Goal: Feedback & Contribution: Contribute content

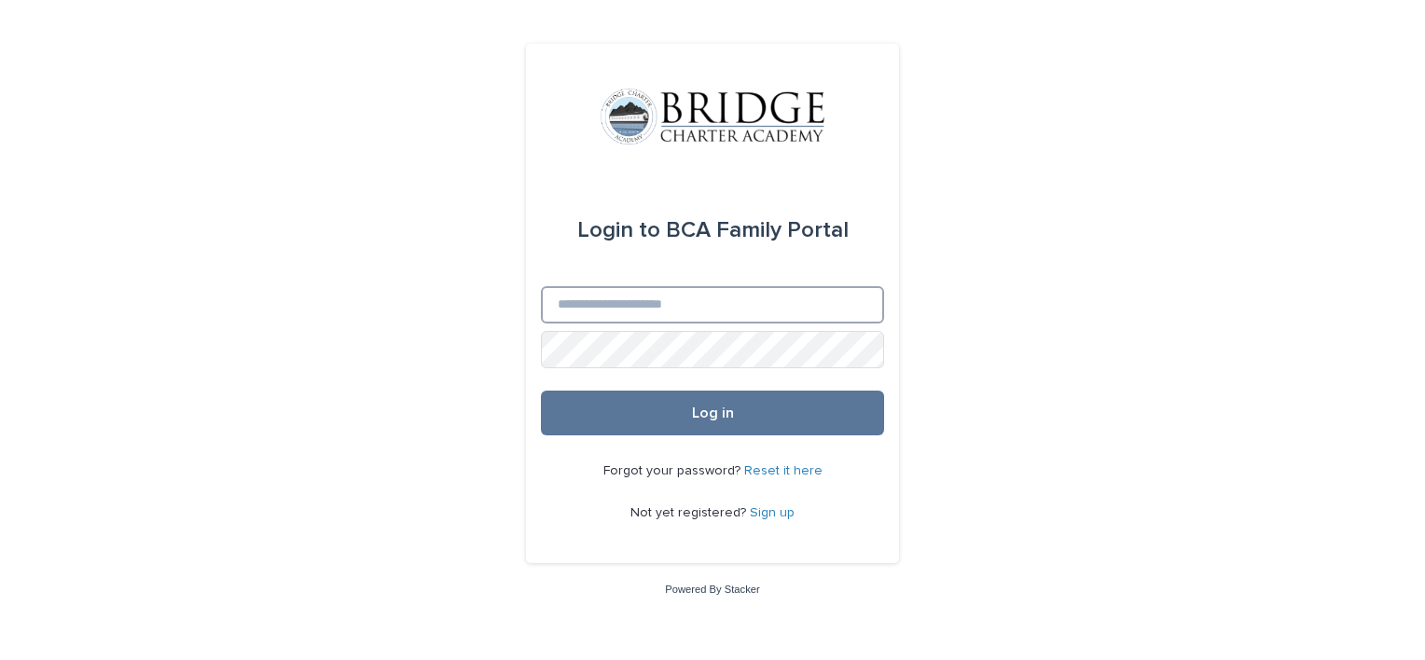
drag, startPoint x: 0, startPoint y: 0, endPoint x: 646, endPoint y: 302, distance: 713.4
click at [646, 302] on input "Email" at bounding box center [712, 304] width 343 height 37
type input "**********"
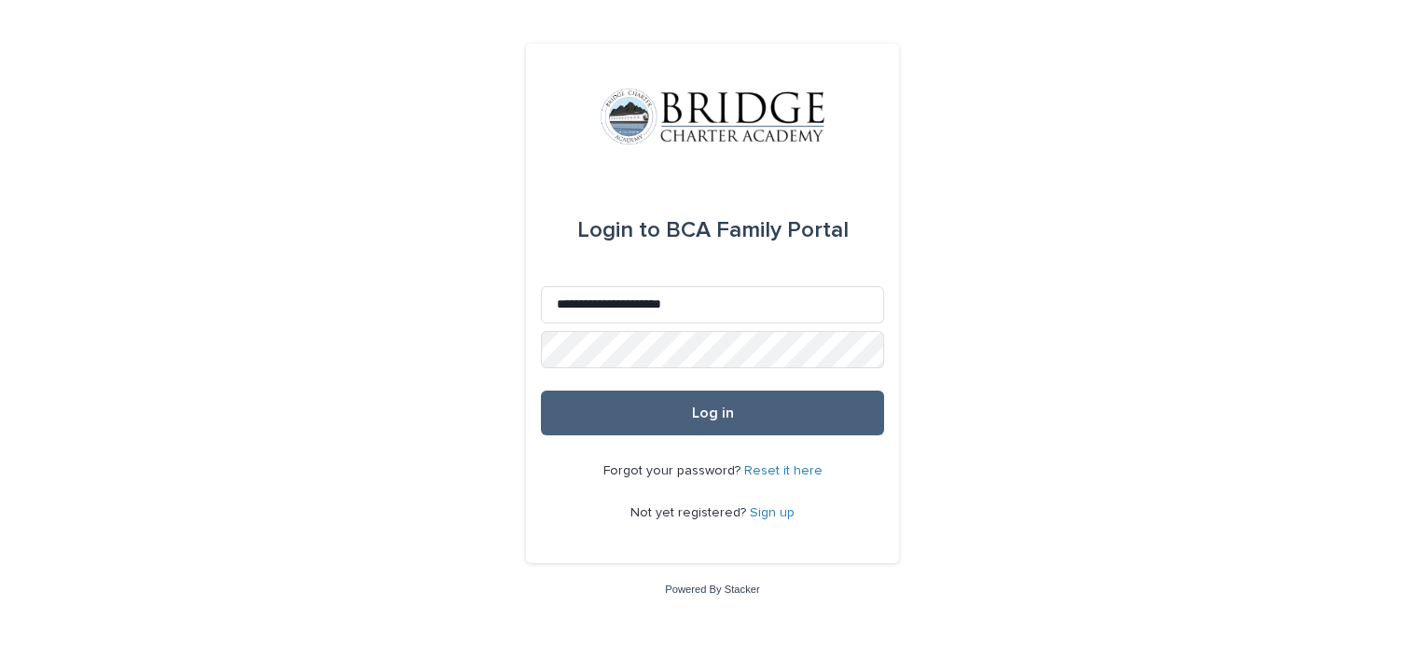
click at [677, 407] on button "Log in" at bounding box center [712, 413] width 343 height 45
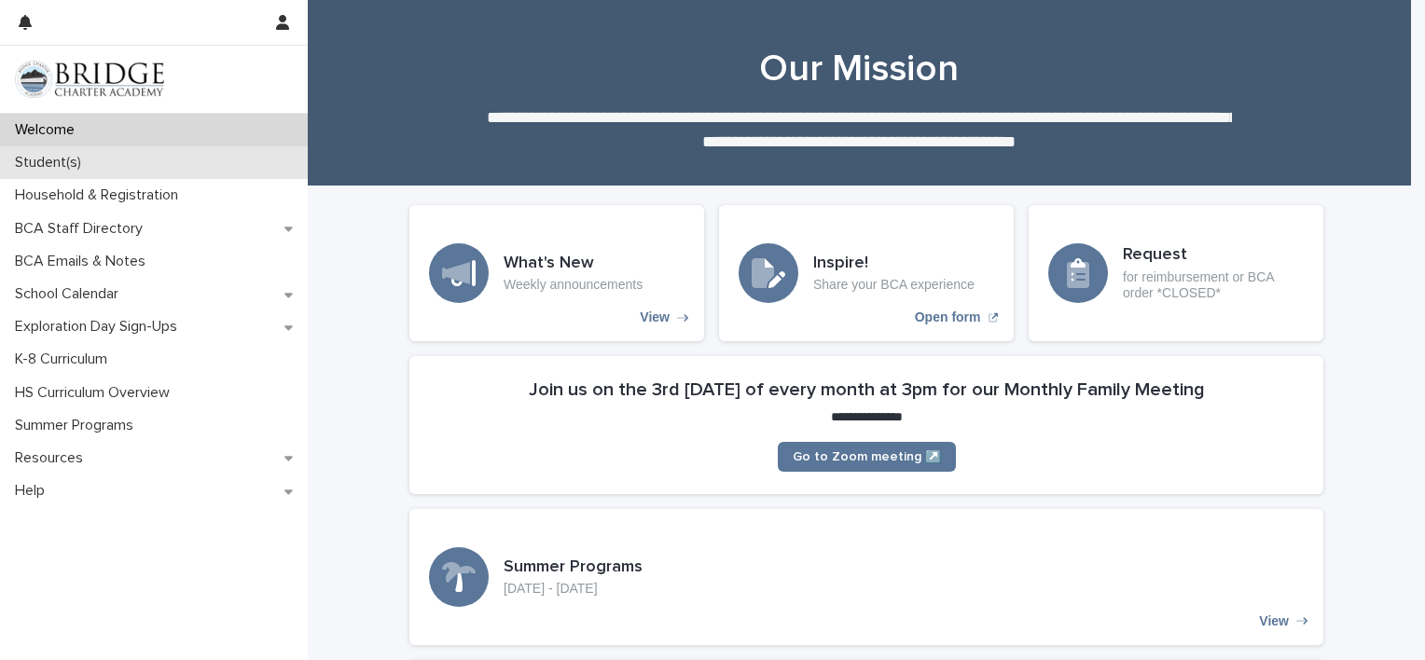
click at [119, 160] on div "Student(s)" at bounding box center [154, 162] width 308 height 33
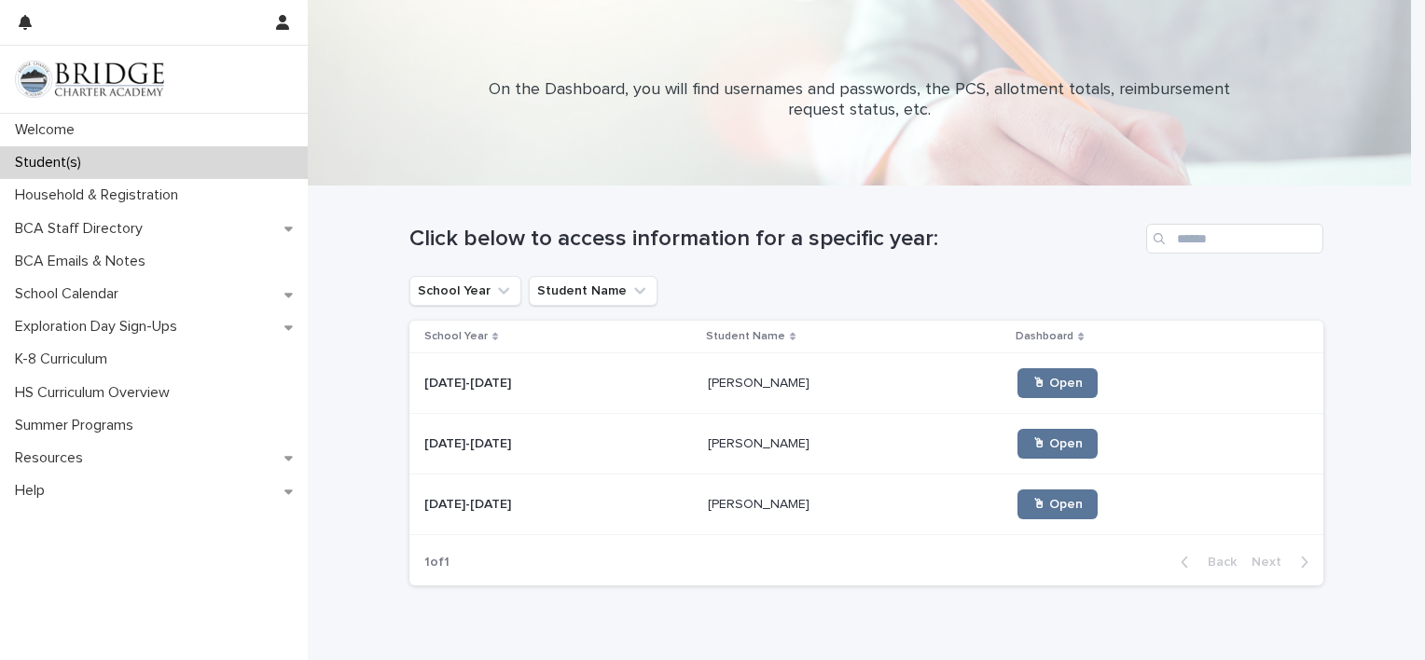
click at [708, 392] on div "[PERSON_NAME] [PERSON_NAME]" at bounding box center [856, 383] width 296 height 31
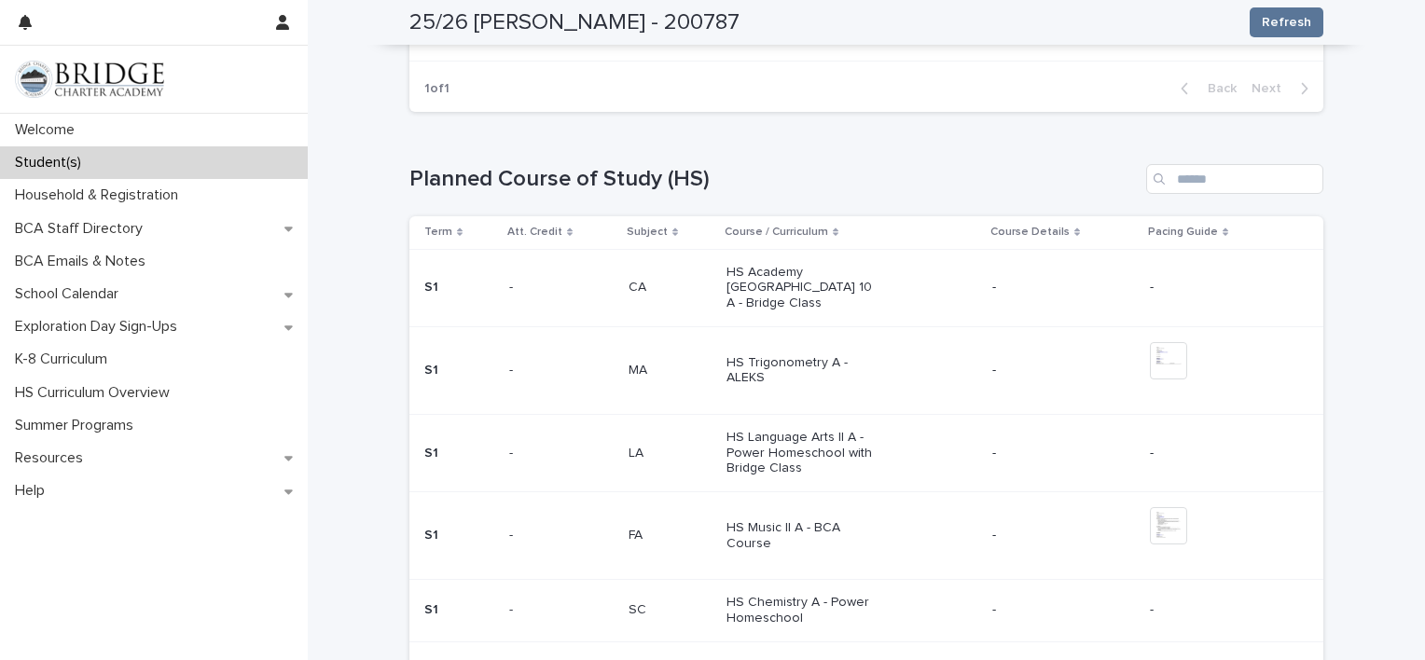
scroll to position [562, 0]
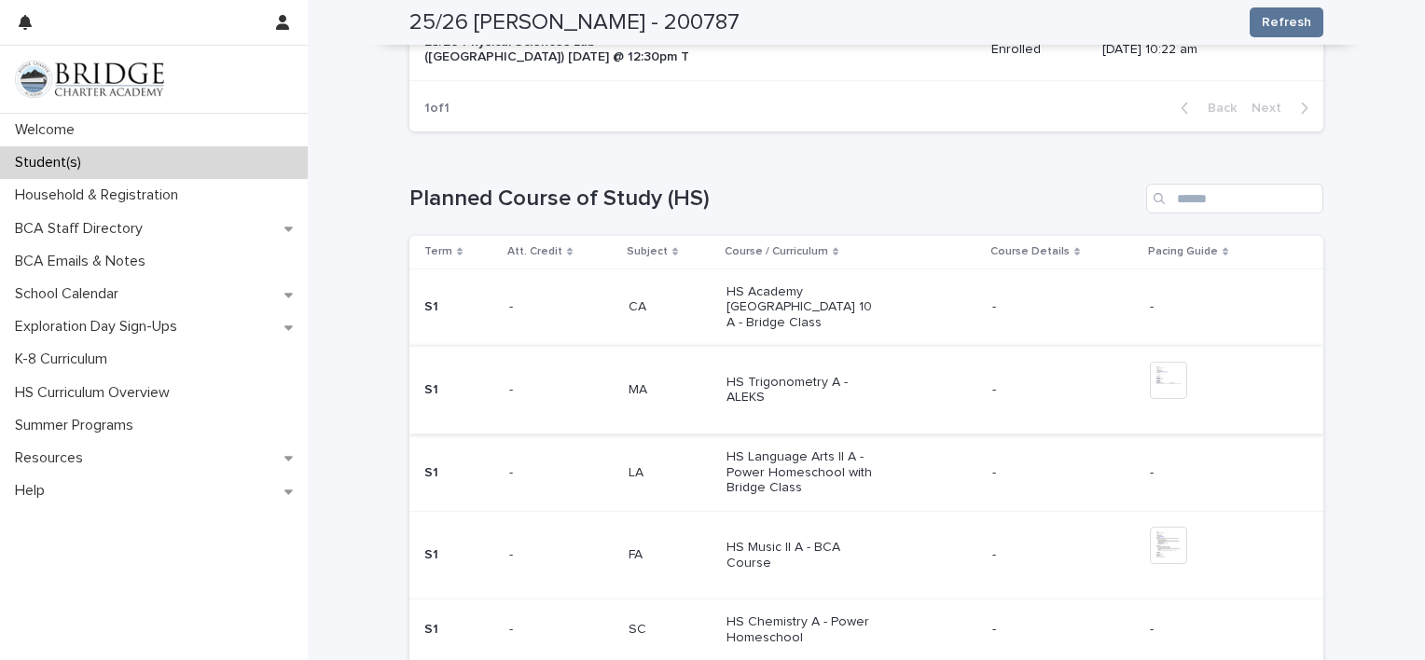
click at [1153, 362] on img at bounding box center [1168, 380] width 37 height 37
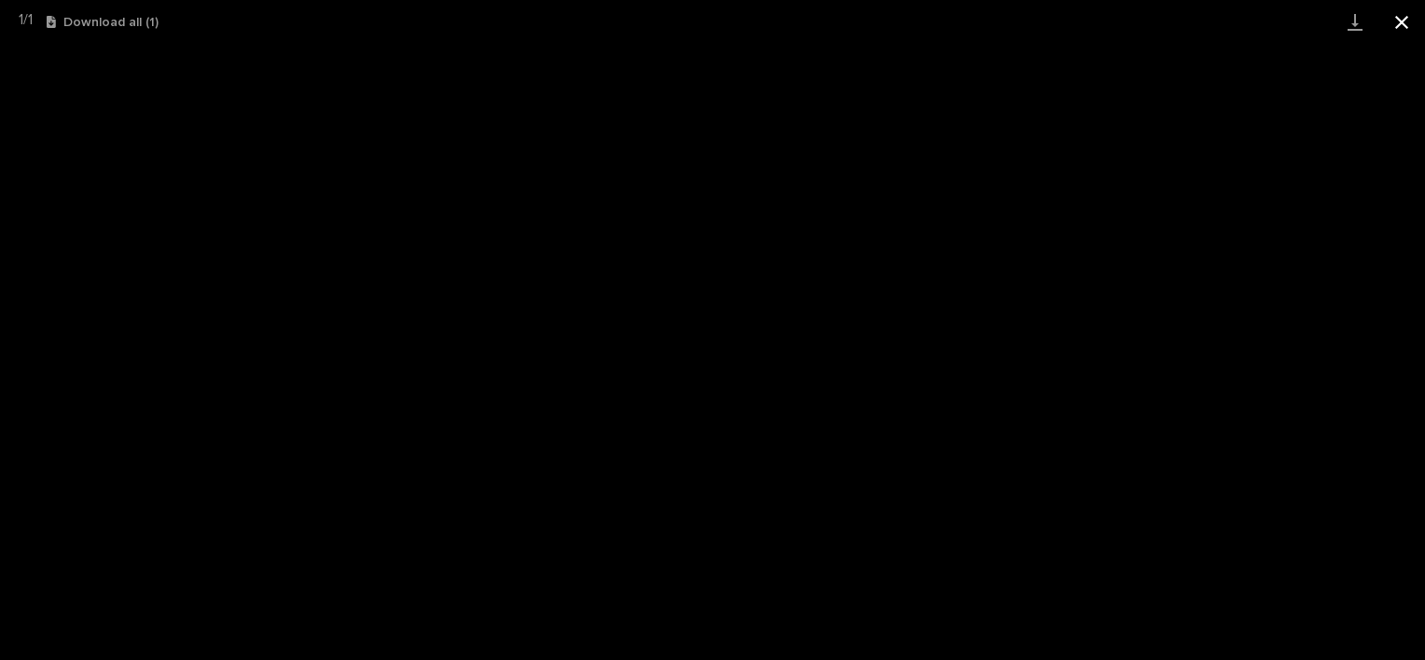
click at [1394, 14] on button "Close gallery" at bounding box center [1401, 22] width 47 height 44
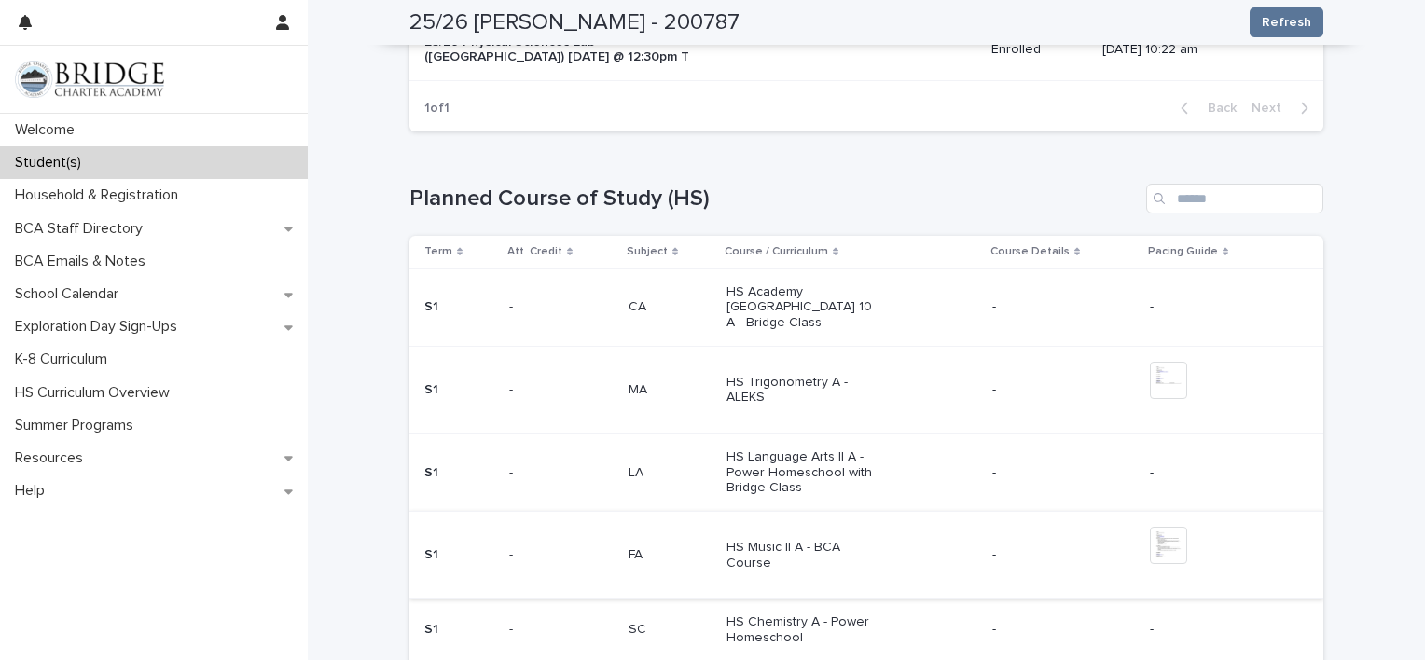
click at [1156, 530] on img at bounding box center [1168, 545] width 37 height 37
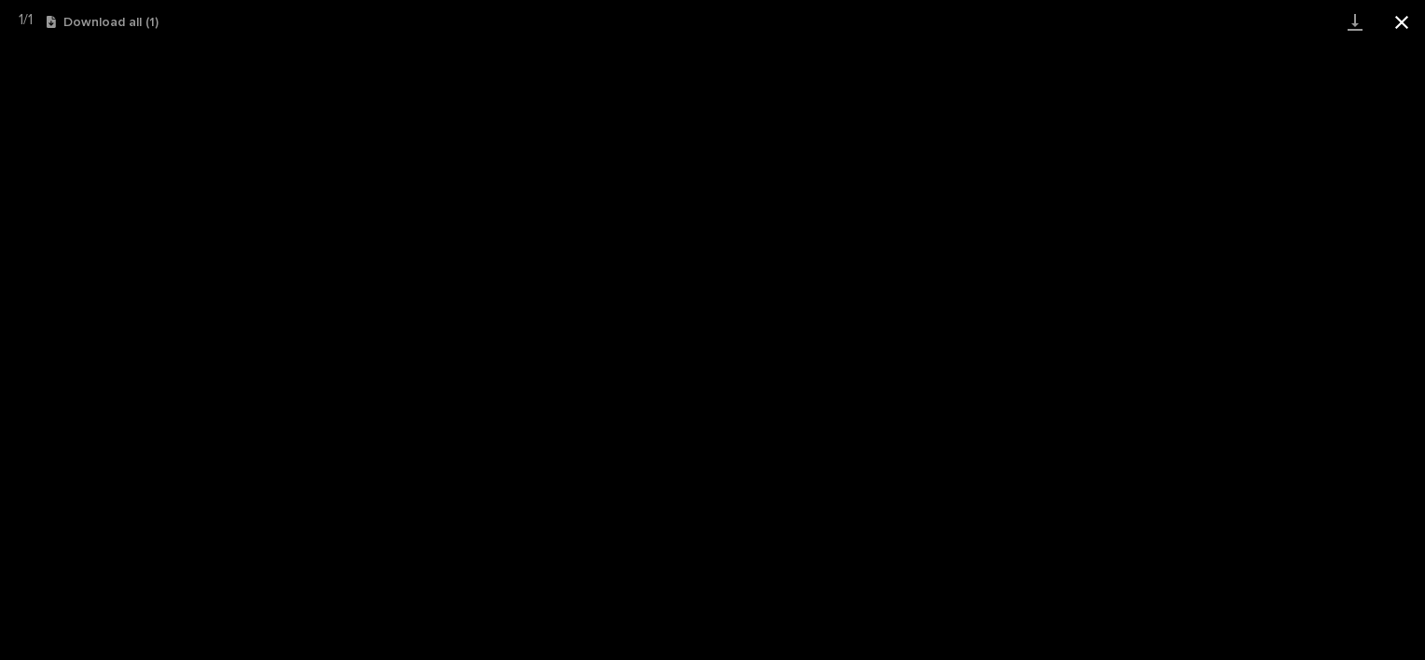
click at [1402, 19] on button "Close gallery" at bounding box center [1401, 22] width 47 height 44
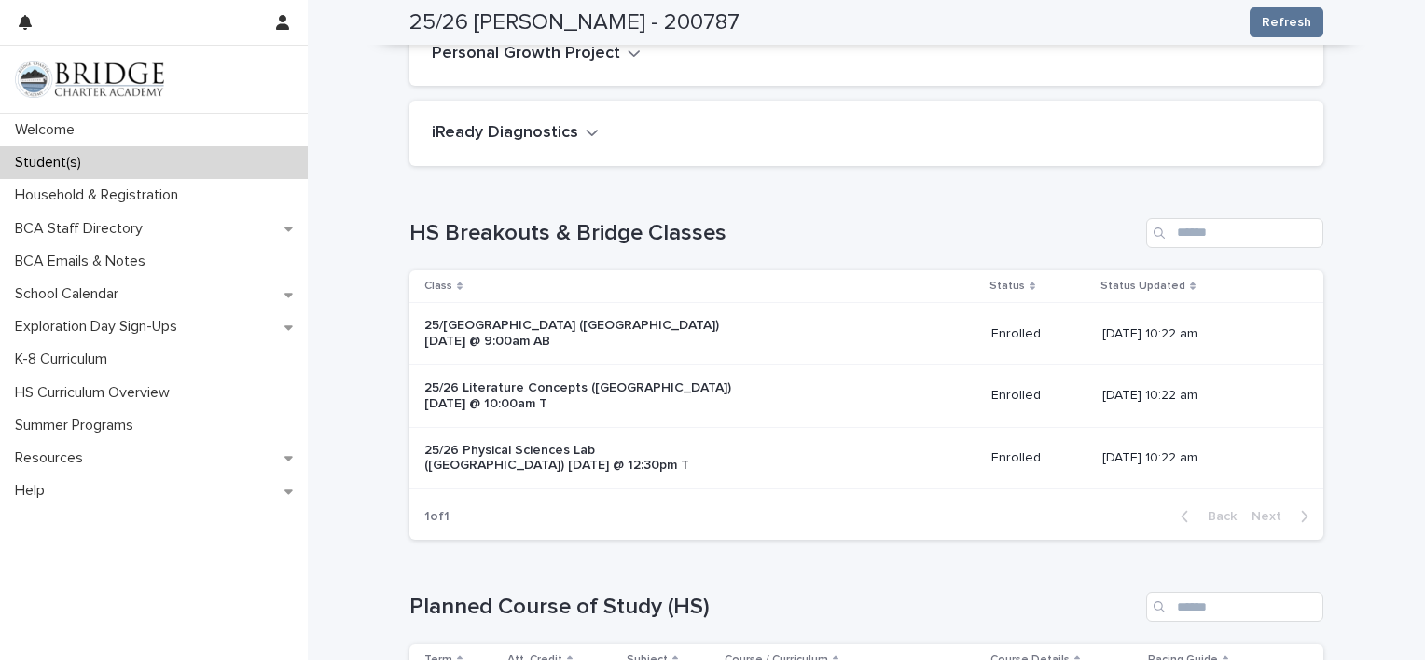
scroll to position [0, 0]
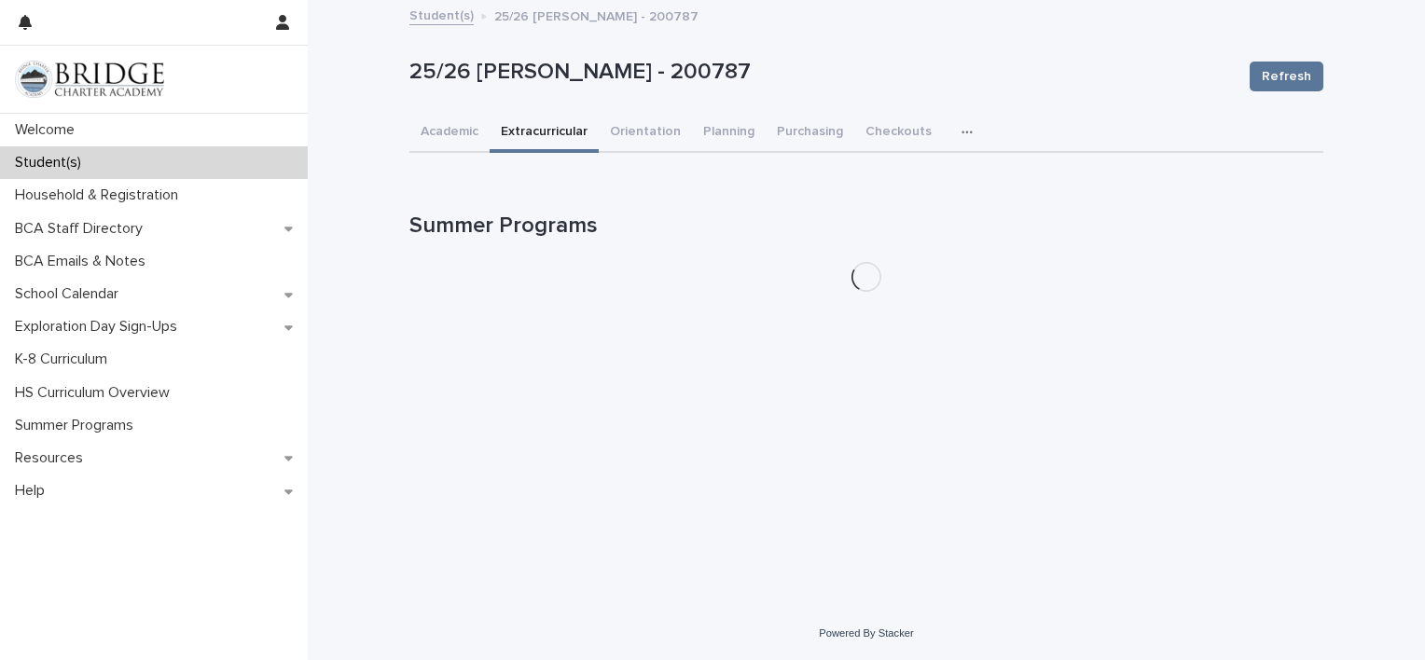
click at [536, 131] on button "Extracurricular" at bounding box center [544, 133] width 109 height 39
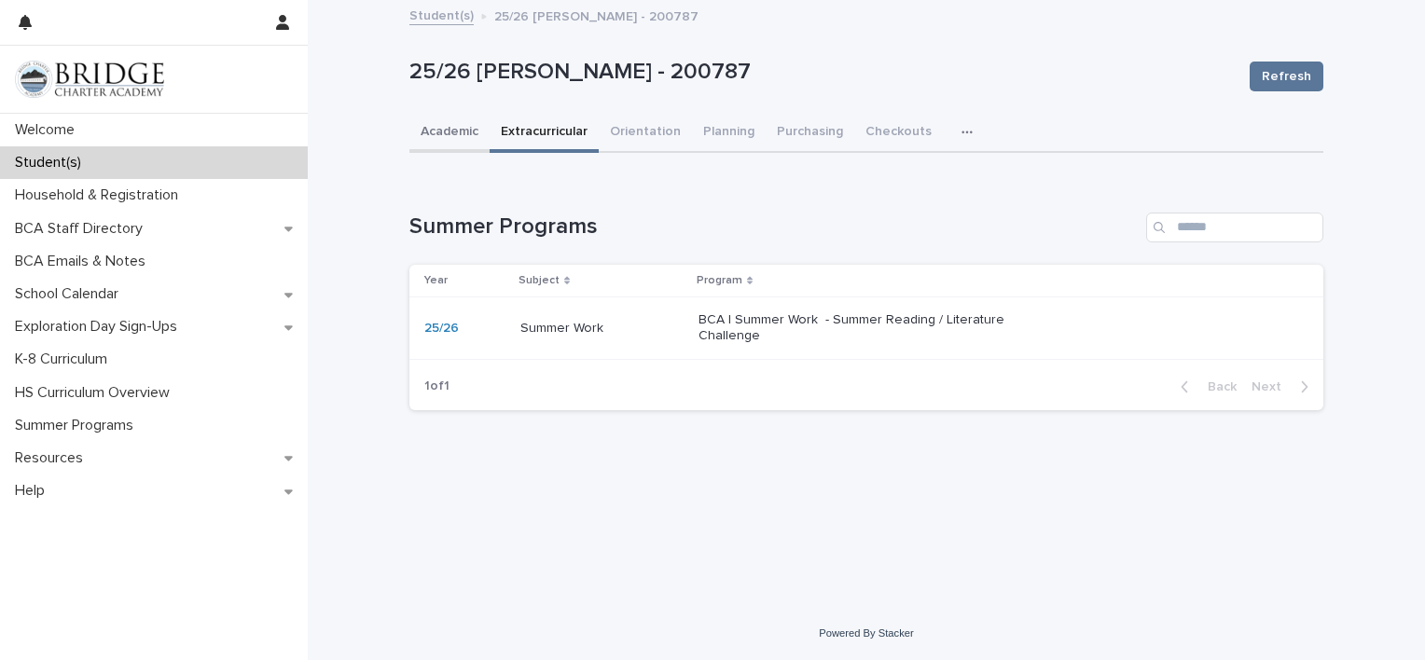
drag, startPoint x: 463, startPoint y: 123, endPoint x: 568, endPoint y: 130, distance: 105.6
click at [463, 123] on button "Academic" at bounding box center [449, 133] width 80 height 39
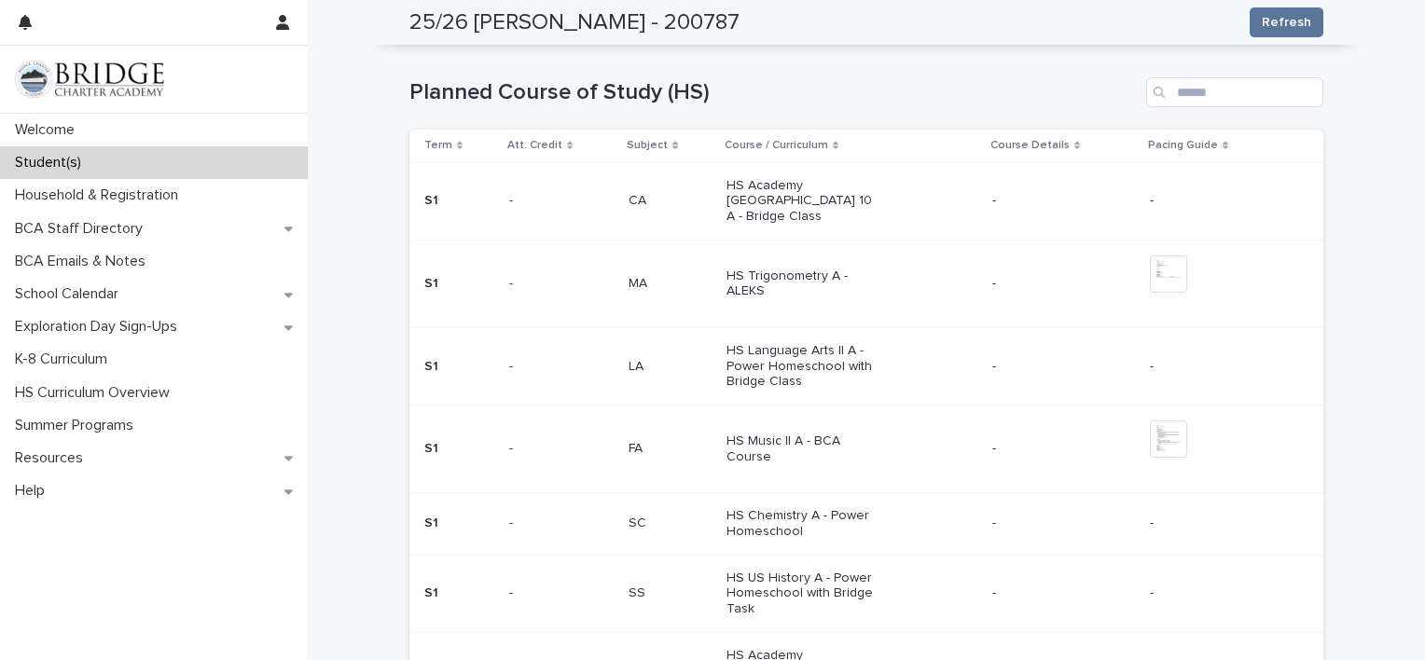
scroll to position [699, 0]
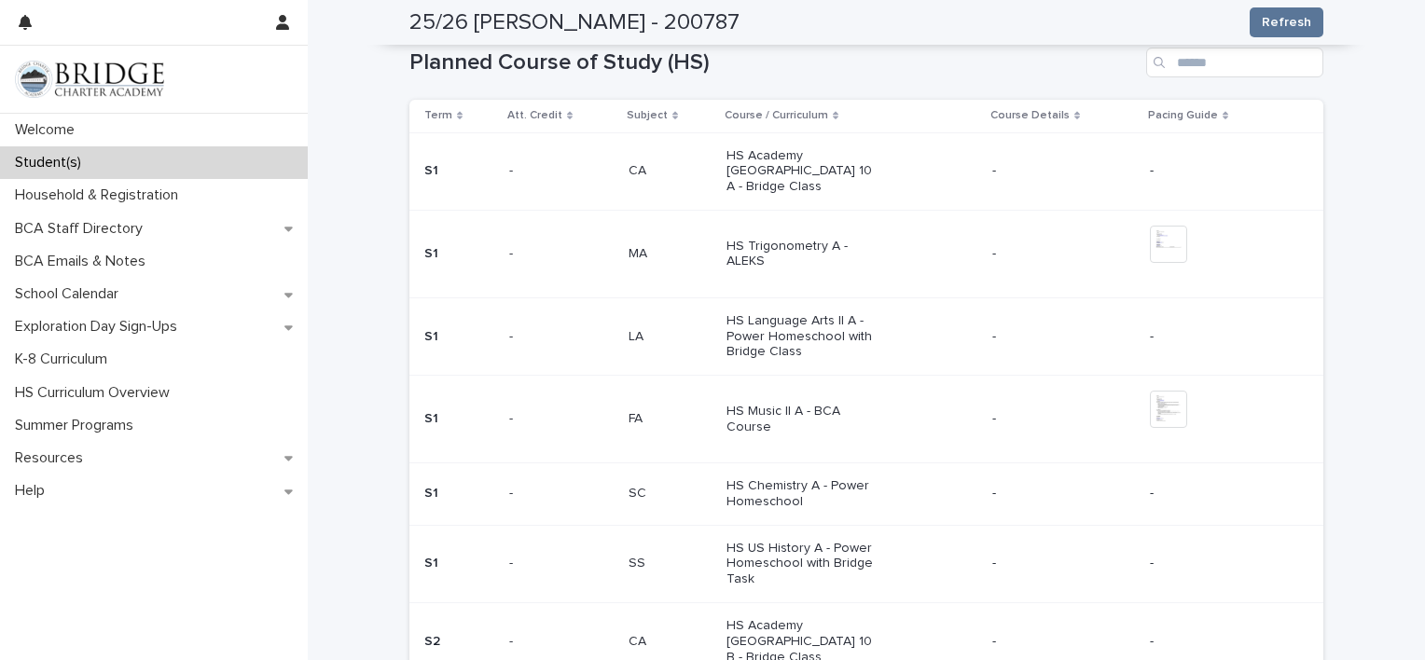
click at [823, 313] on p "HS Language Arts II A - Power Homeschool with Bridge Class" at bounding box center [804, 336] width 156 height 47
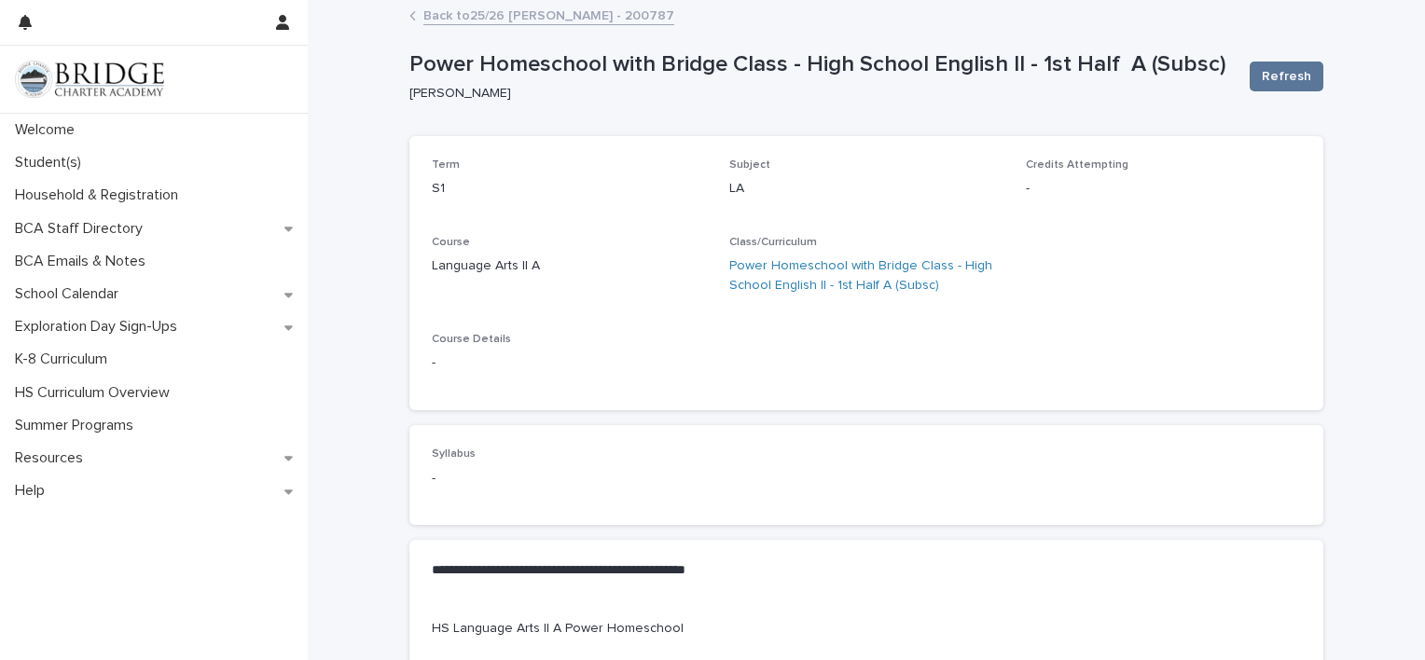
click at [491, 19] on link "Back to 25/26 [PERSON_NAME] - 200787" at bounding box center [548, 14] width 251 height 21
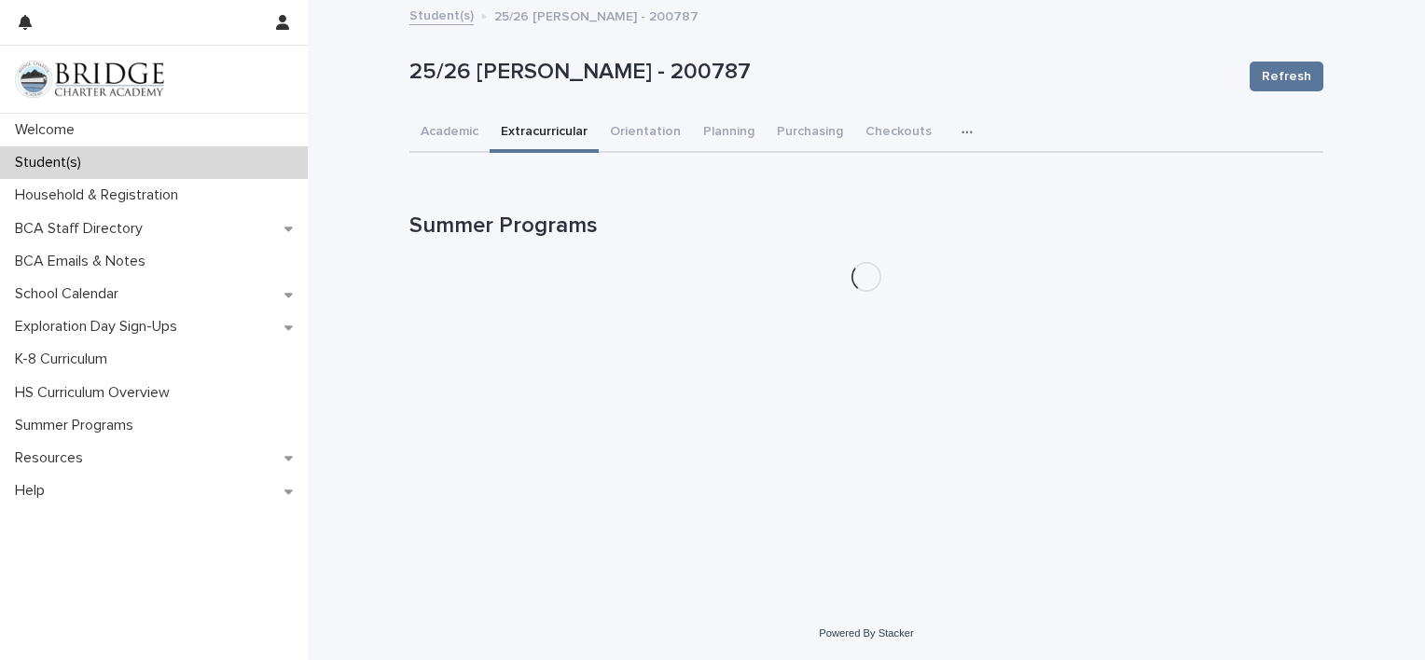
click at [546, 133] on button "Extracurricular" at bounding box center [544, 133] width 109 height 39
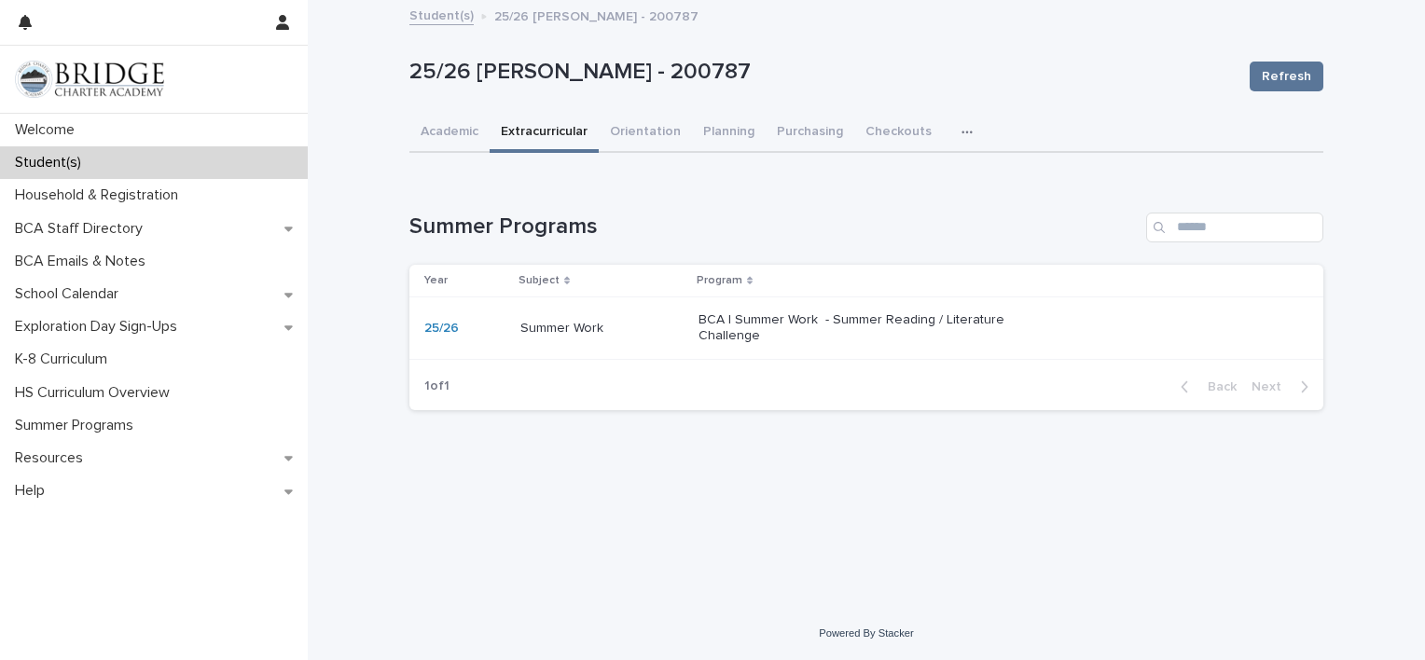
click at [760, 321] on p "BCA | Summer Work - Summer Reading / Literature Challenge" at bounding box center [854, 328] width 311 height 32
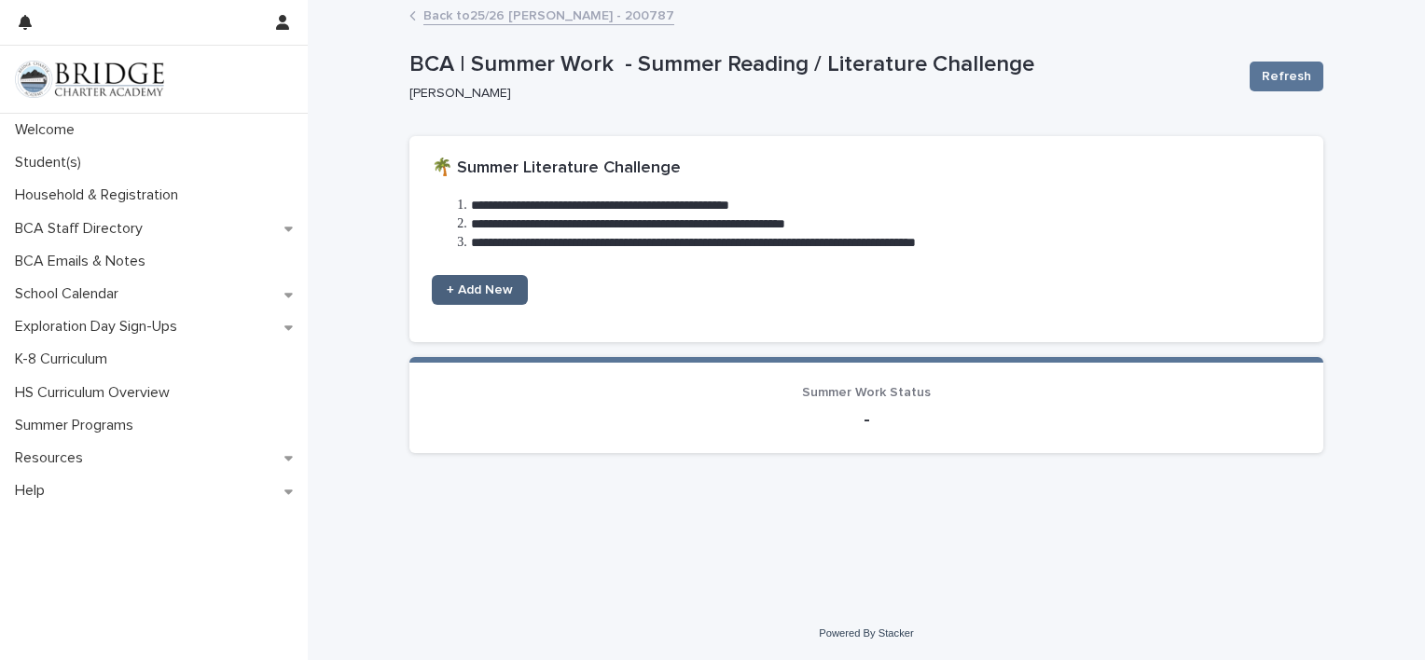
click at [500, 284] on span "+ Add New" at bounding box center [480, 290] width 66 height 13
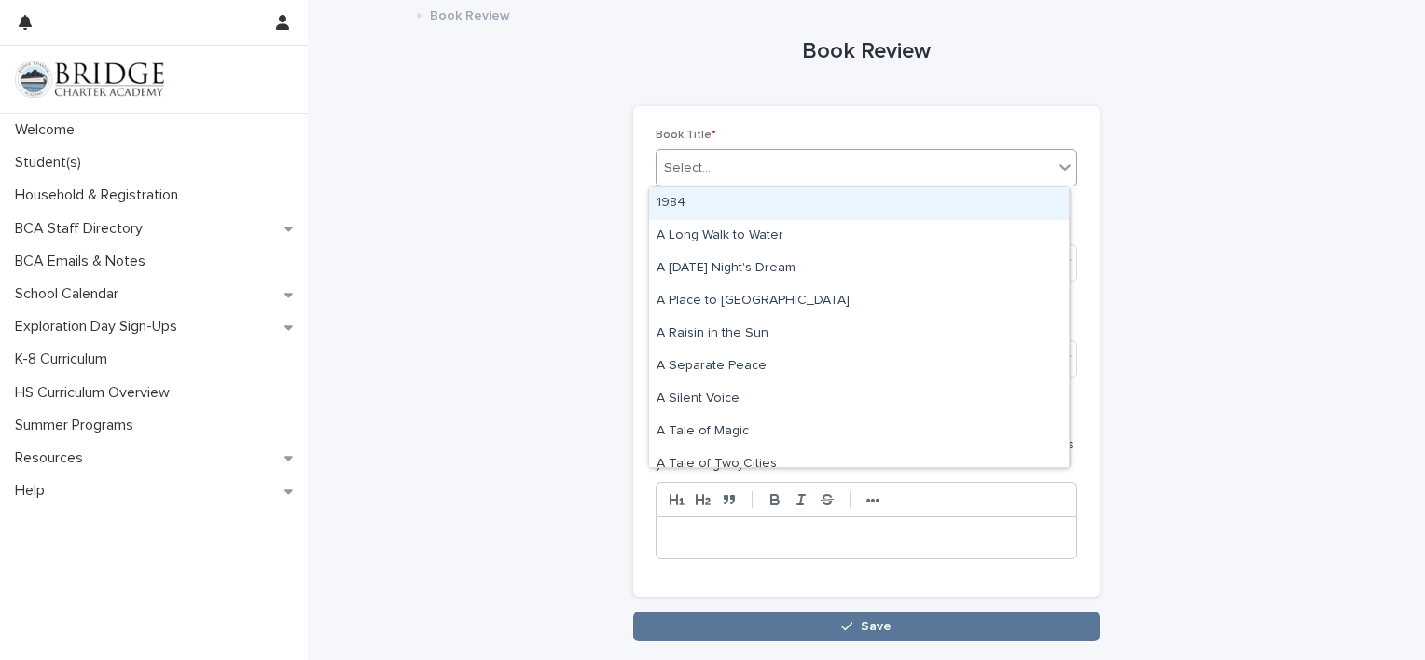
click at [944, 160] on div "Select..." at bounding box center [855, 168] width 396 height 31
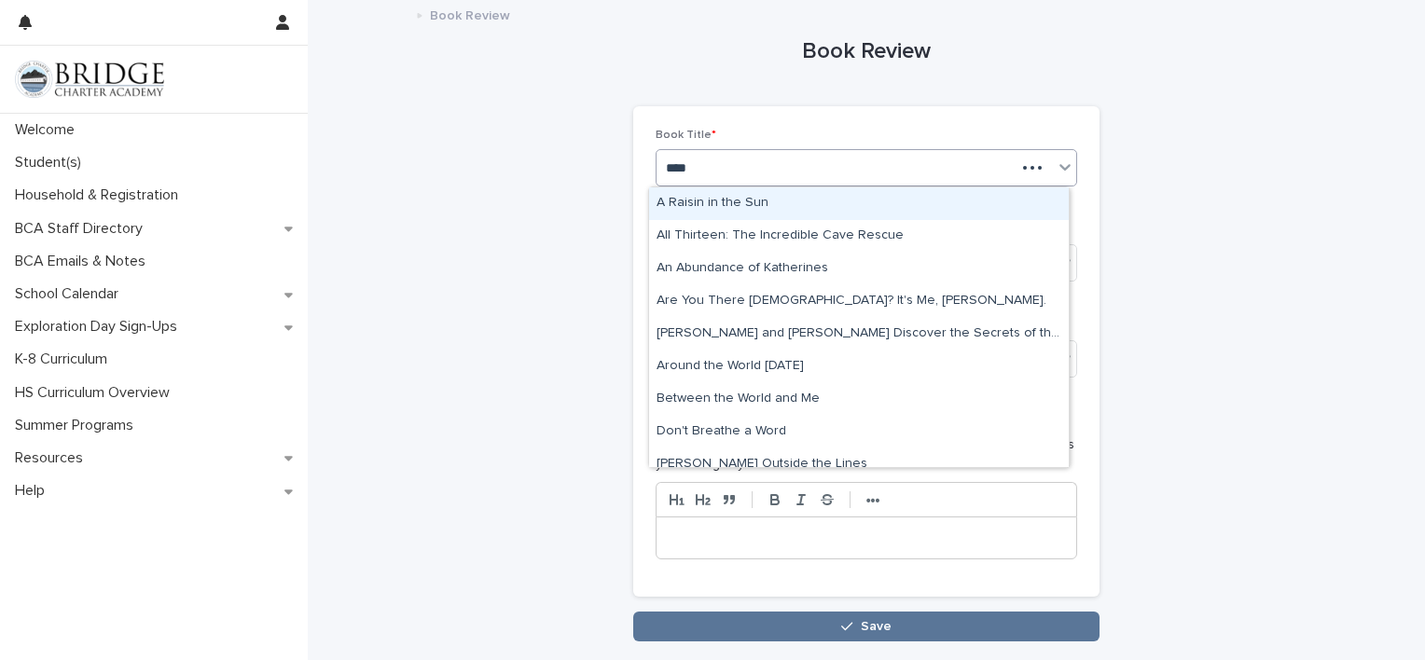
type input "*****"
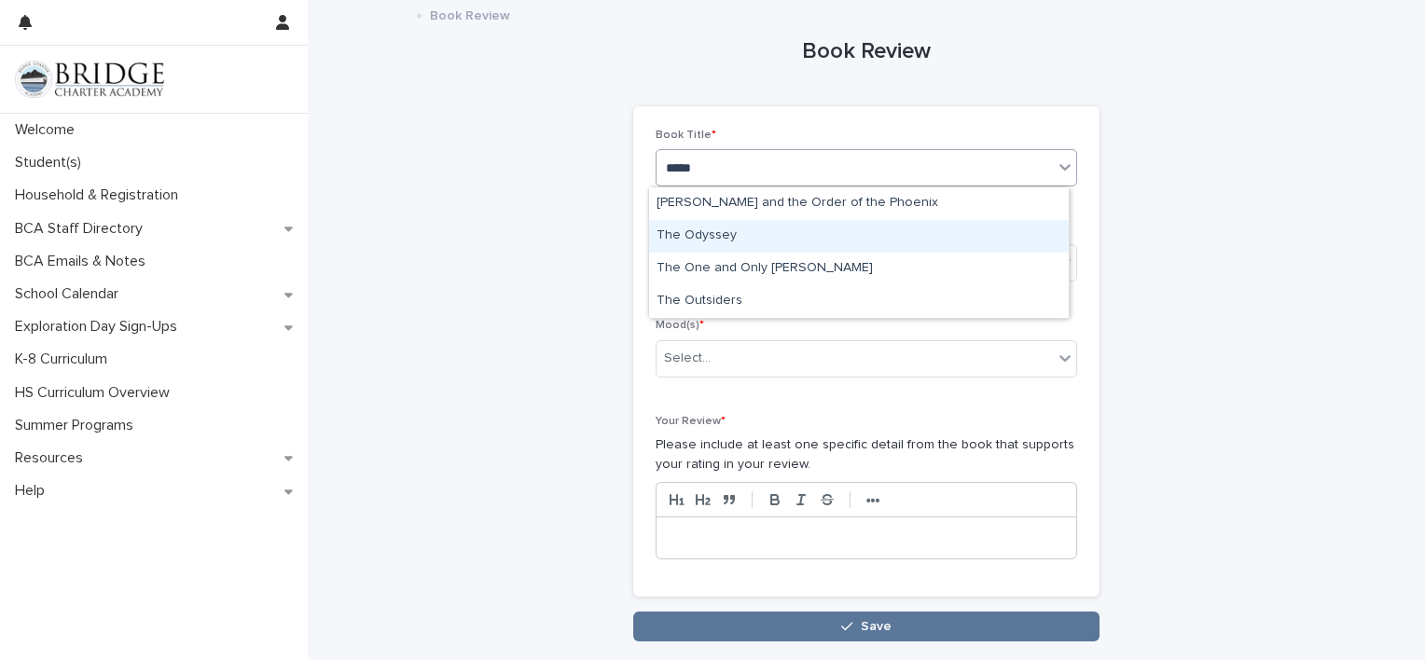
click at [836, 235] on div "The Odyssey" at bounding box center [859, 236] width 420 height 33
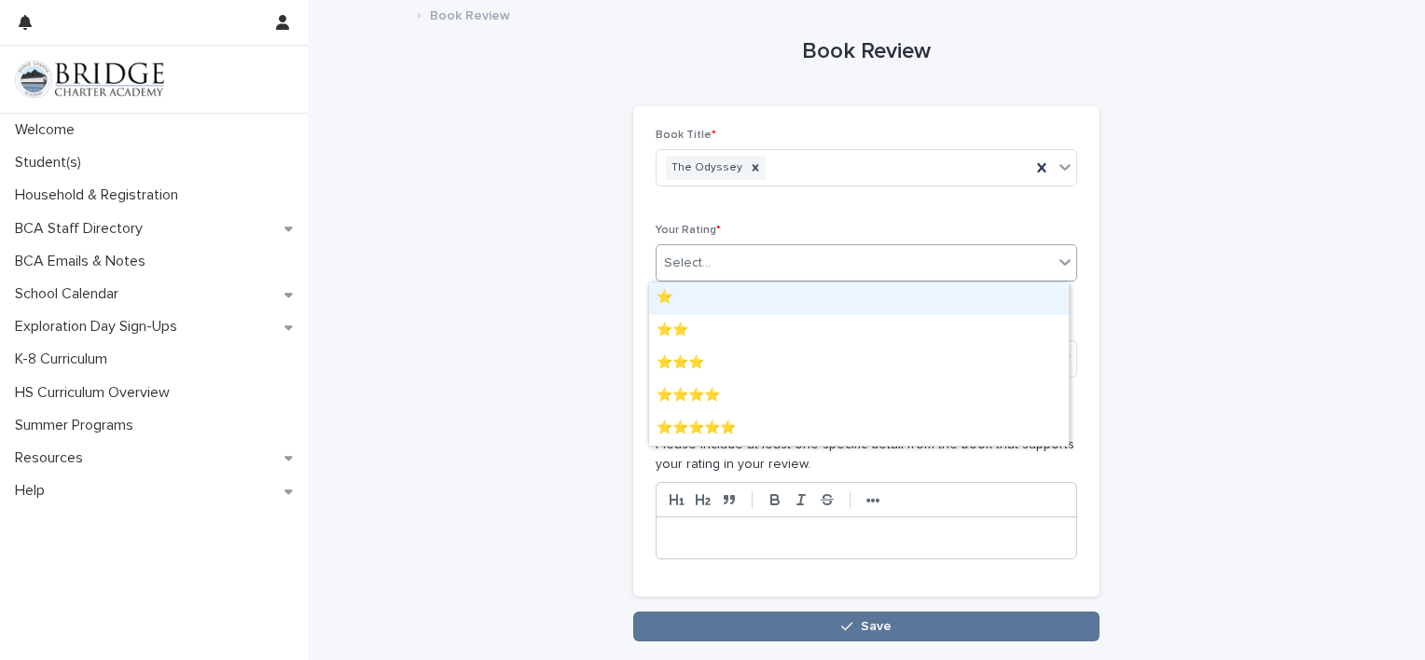
click at [939, 263] on div "Select..." at bounding box center [855, 263] width 396 height 31
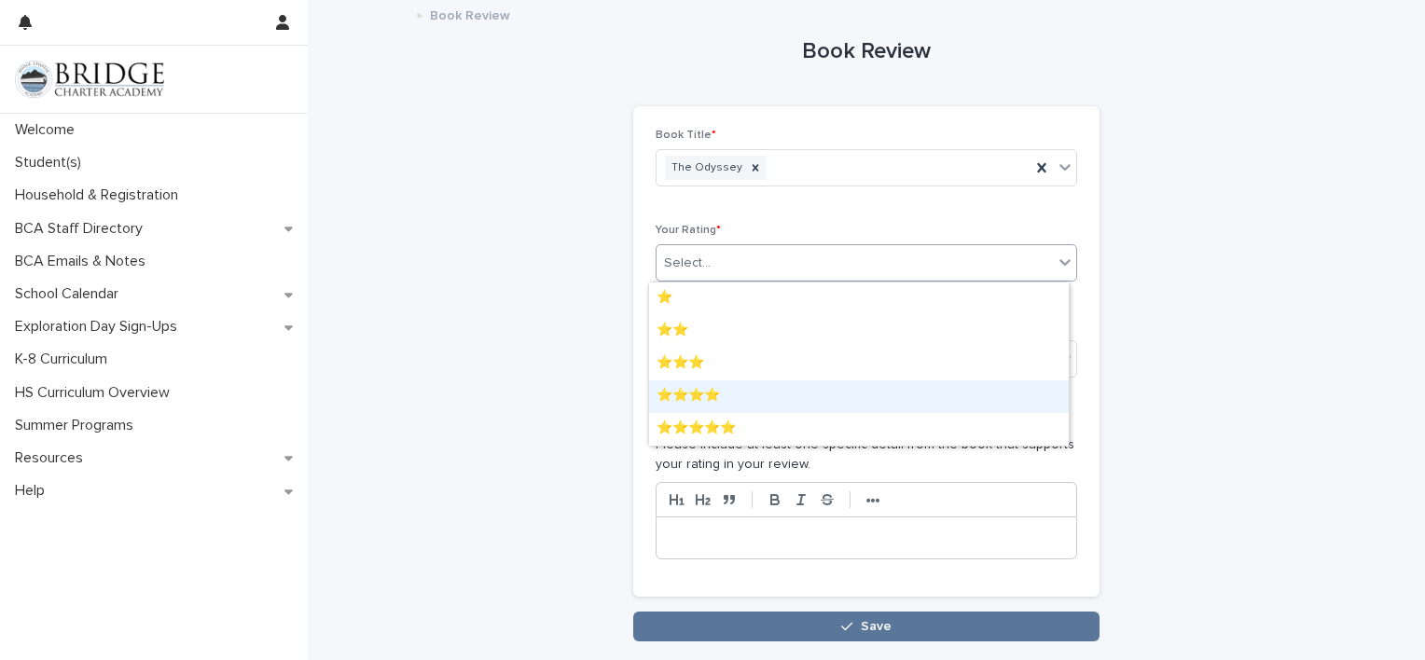
drag, startPoint x: 776, startPoint y: 376, endPoint x: 754, endPoint y: 395, distance: 29.0
click at [754, 395] on div "⭐⭐⭐⭐" at bounding box center [859, 396] width 420 height 33
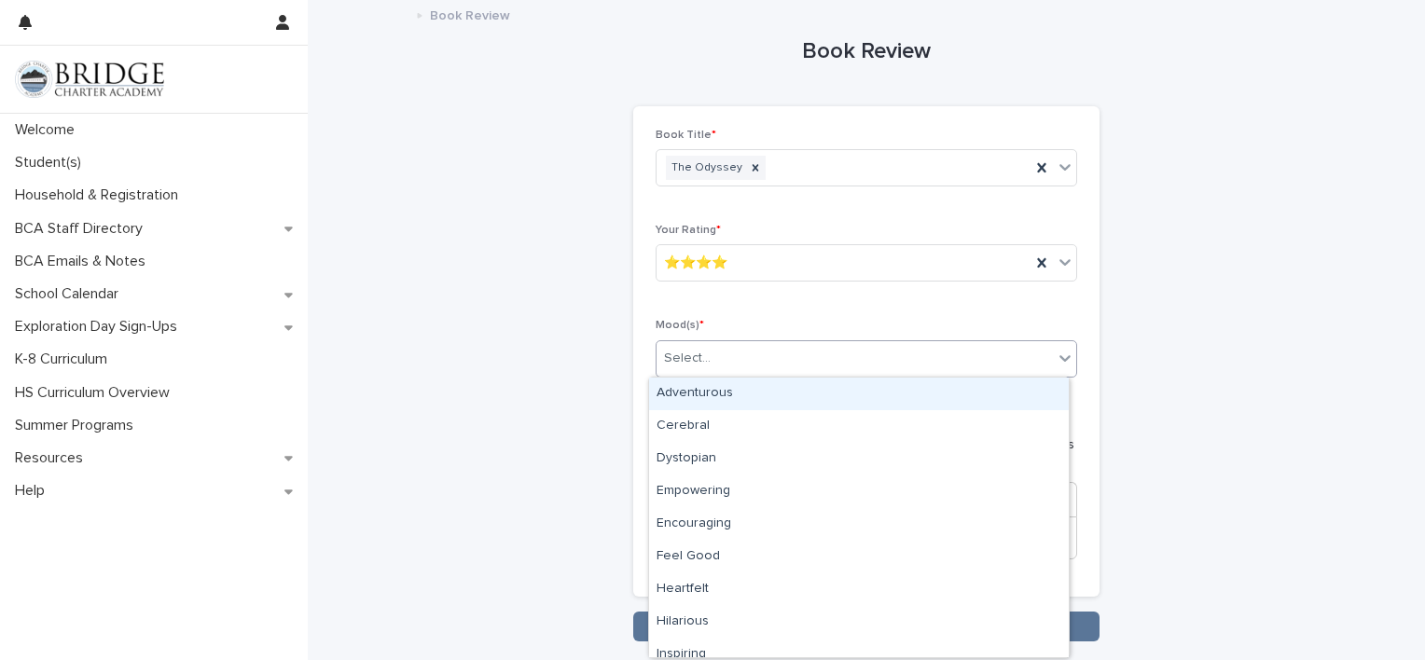
click at [860, 360] on div "Select..." at bounding box center [855, 358] width 396 height 31
drag, startPoint x: 852, startPoint y: 411, endPoint x: 847, endPoint y: 398, distance: 14.2
click at [847, 398] on div "Adventurous" at bounding box center [859, 394] width 420 height 33
click at [936, 351] on div "Adventurous" at bounding box center [844, 358] width 374 height 33
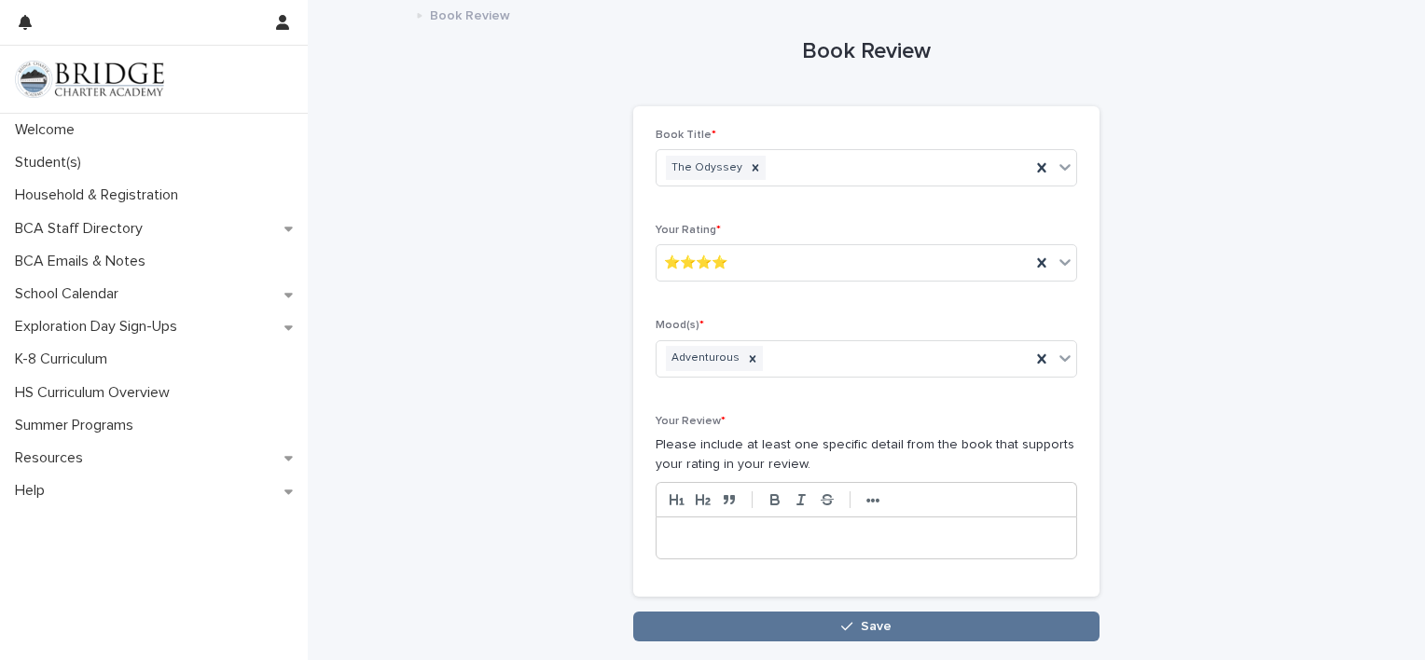
click at [1104, 488] on div "Book Review Loading... Saving… Loading... Saving… Loading... Saving… Book Title…" at bounding box center [866, 321] width 914 height 641
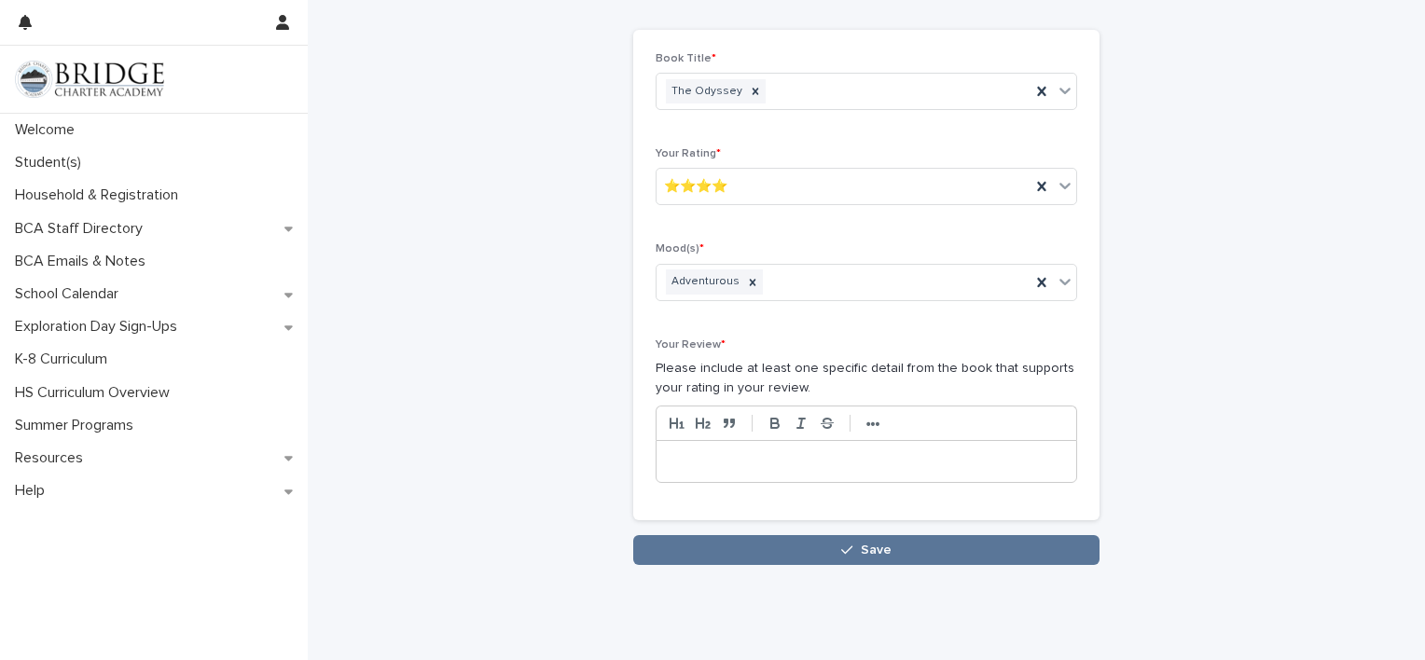
scroll to position [77, 0]
click at [955, 468] on div at bounding box center [867, 460] width 420 height 41
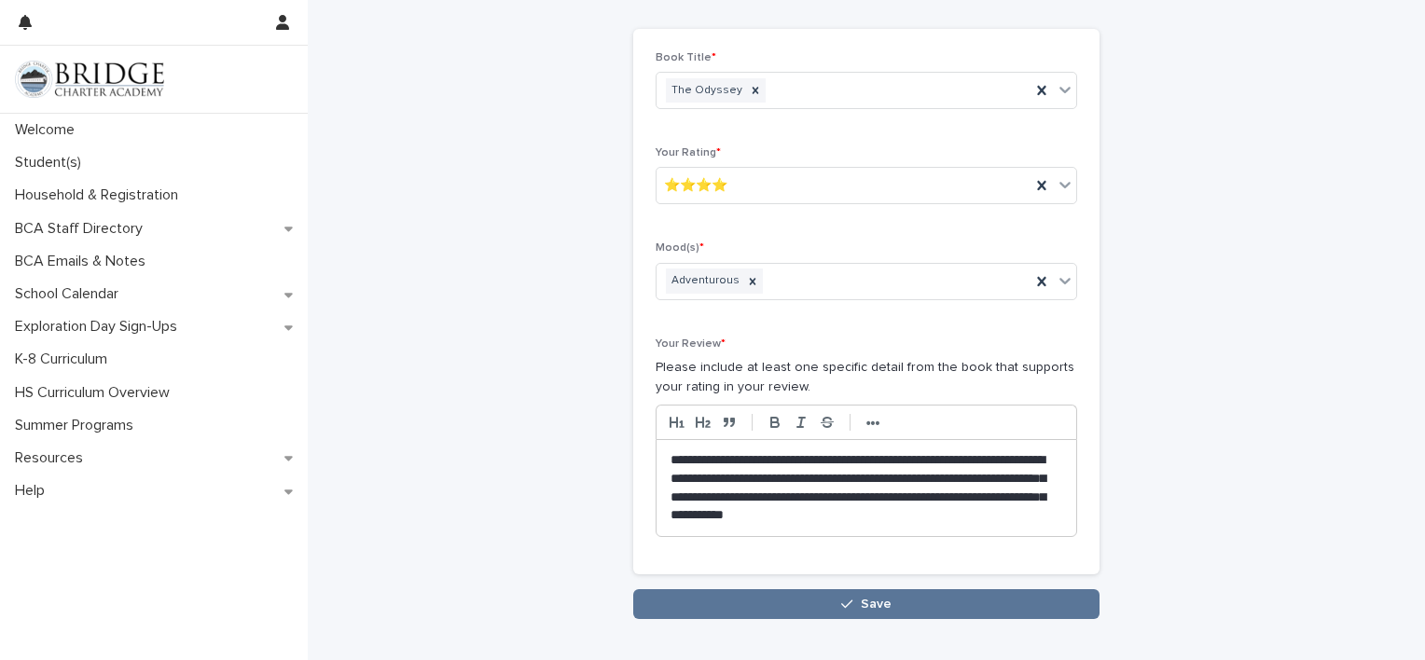
click at [834, 478] on p "**********" at bounding box center [867, 488] width 392 height 75
click at [1033, 522] on p "**********" at bounding box center [867, 488] width 392 height 75
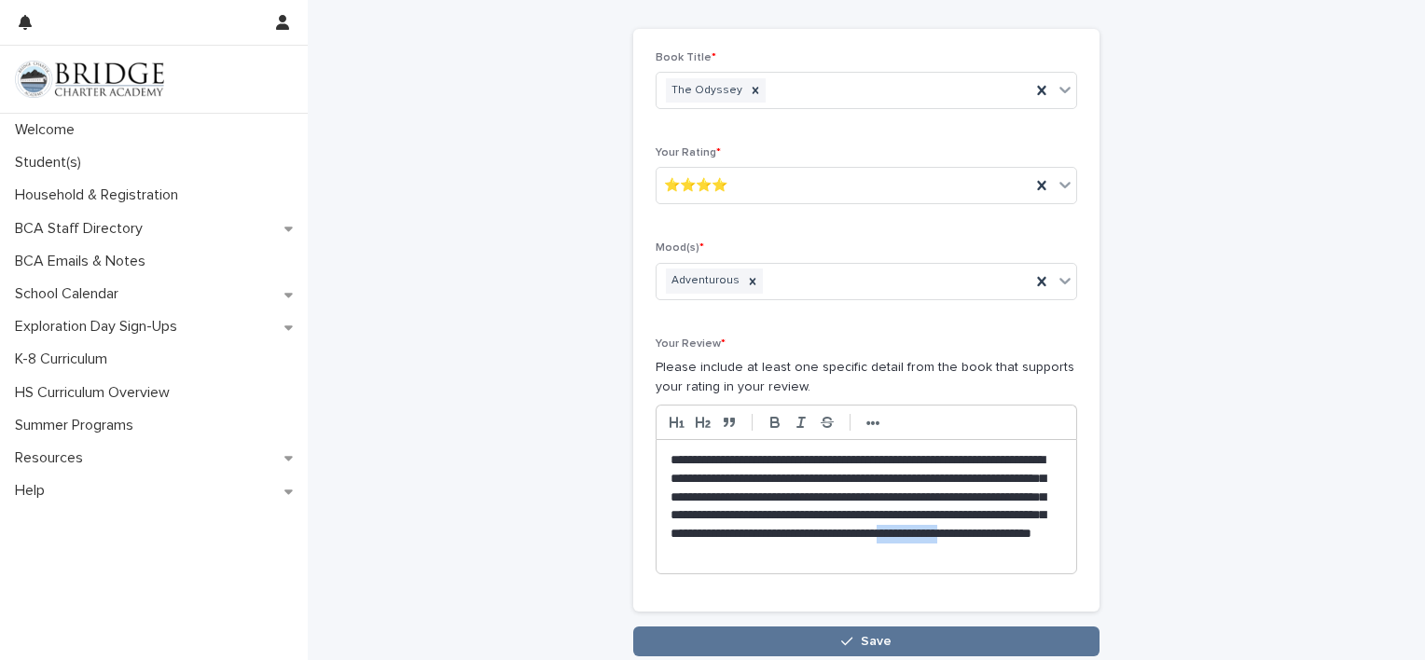
drag, startPoint x: 827, startPoint y: 552, endPoint x: 904, endPoint y: 602, distance: 91.6
click at [904, 602] on div "**********" at bounding box center [866, 320] width 466 height 583
click at [824, 552] on p "**********" at bounding box center [867, 506] width 392 height 111
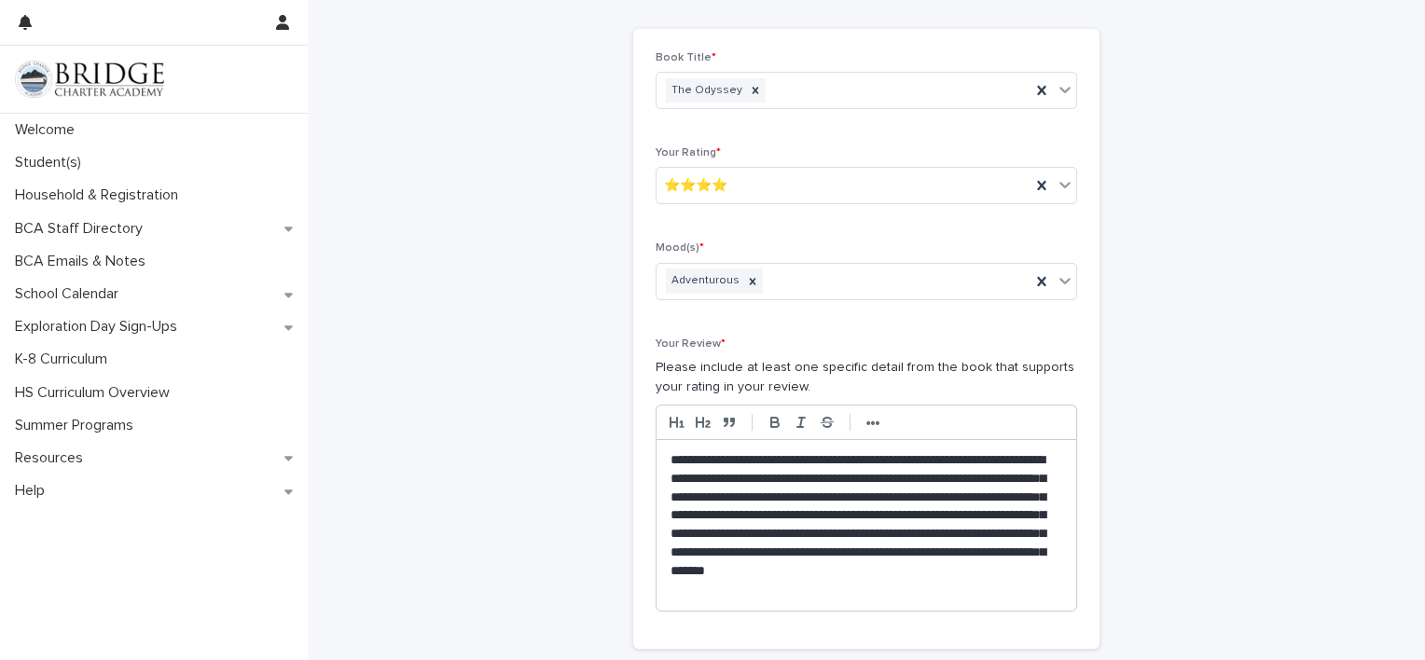
click at [870, 592] on p "**********" at bounding box center [867, 525] width 392 height 148
click at [828, 589] on p "**********" at bounding box center [867, 525] width 392 height 148
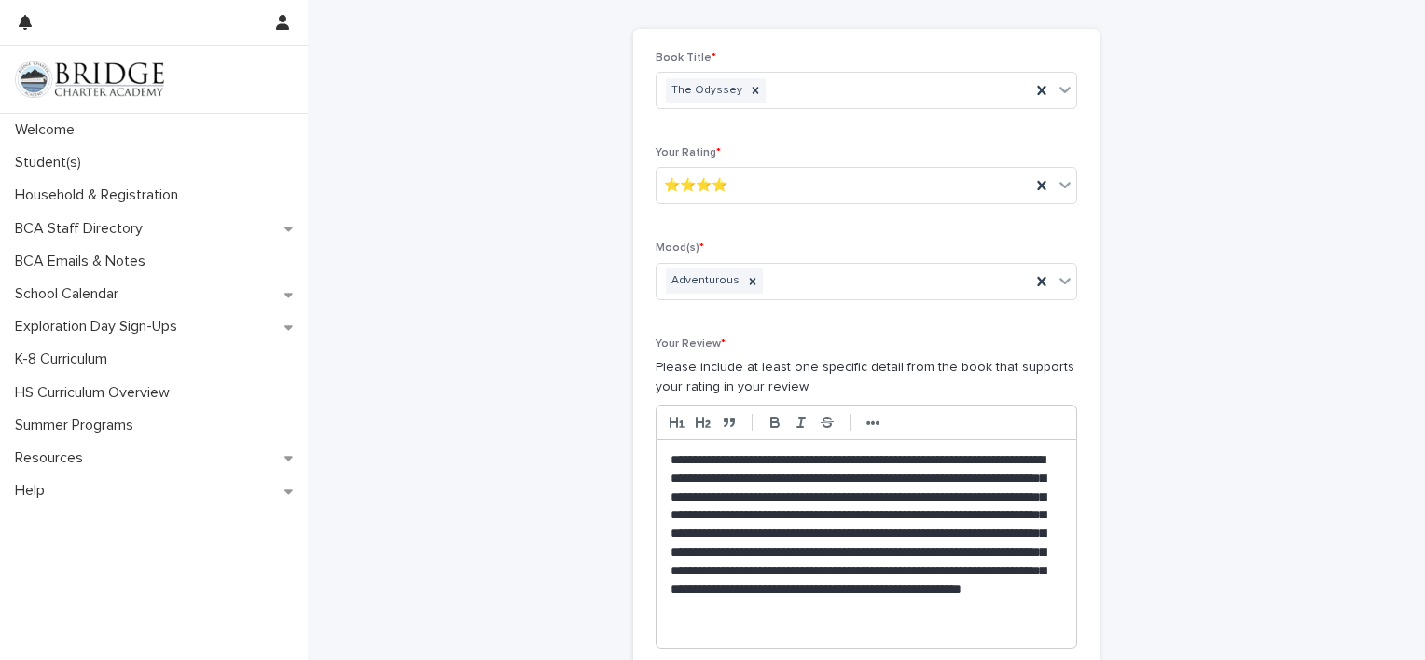
click at [812, 633] on p "**********" at bounding box center [867, 544] width 392 height 186
click at [823, 630] on p "**********" at bounding box center [867, 544] width 392 height 186
click at [787, 643] on p "**********" at bounding box center [867, 553] width 392 height 204
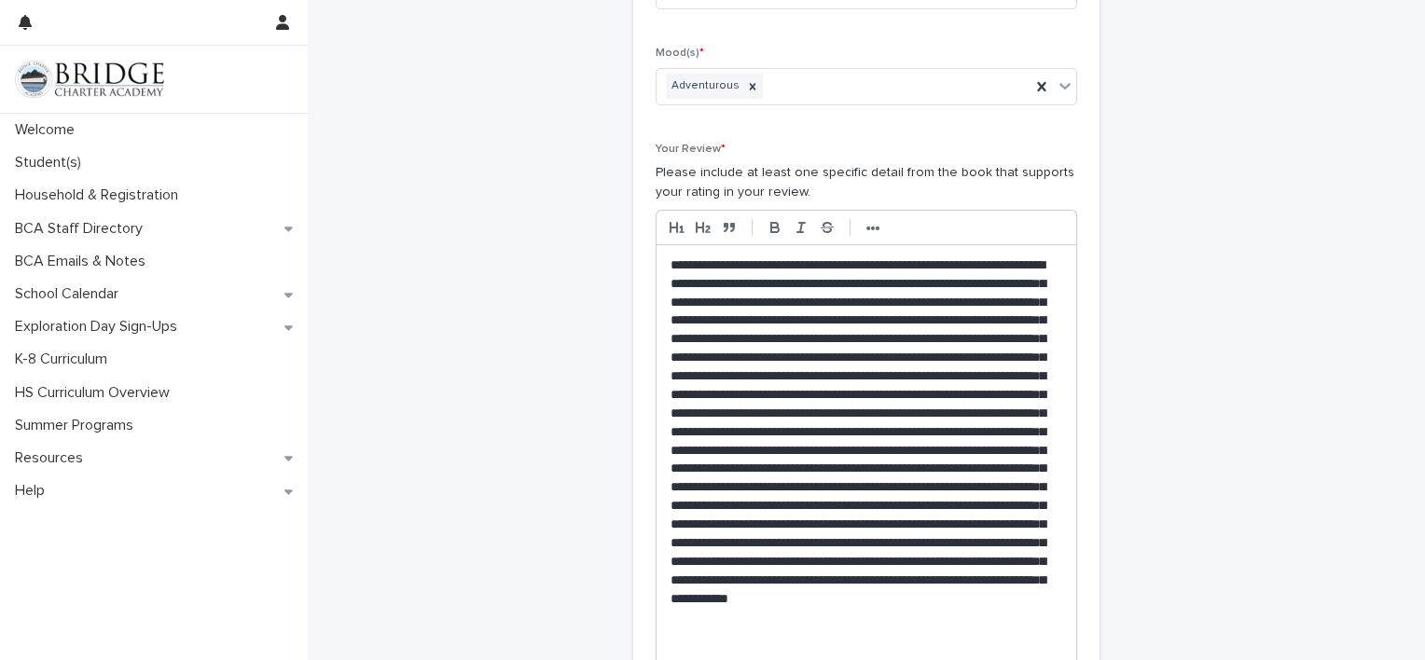
scroll to position [291, 0]
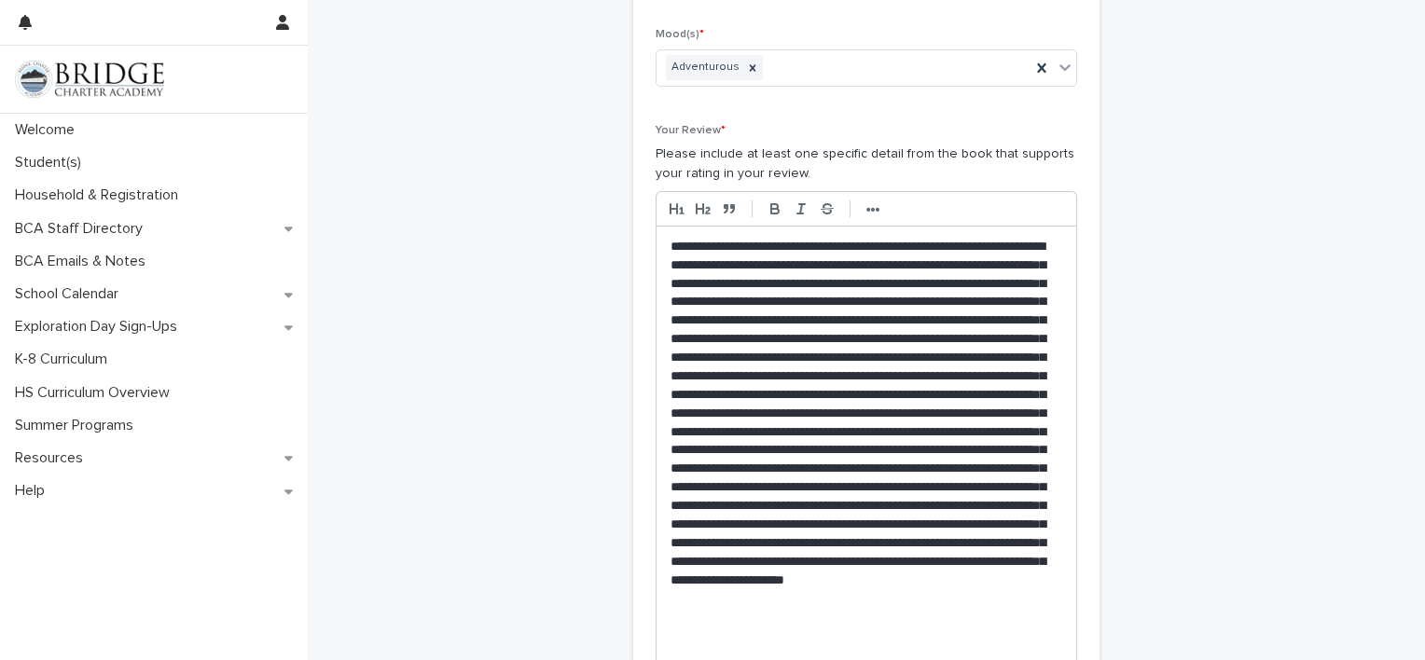
click at [698, 657] on p at bounding box center [867, 451] width 392 height 426
click at [775, 651] on p at bounding box center [867, 451] width 392 height 426
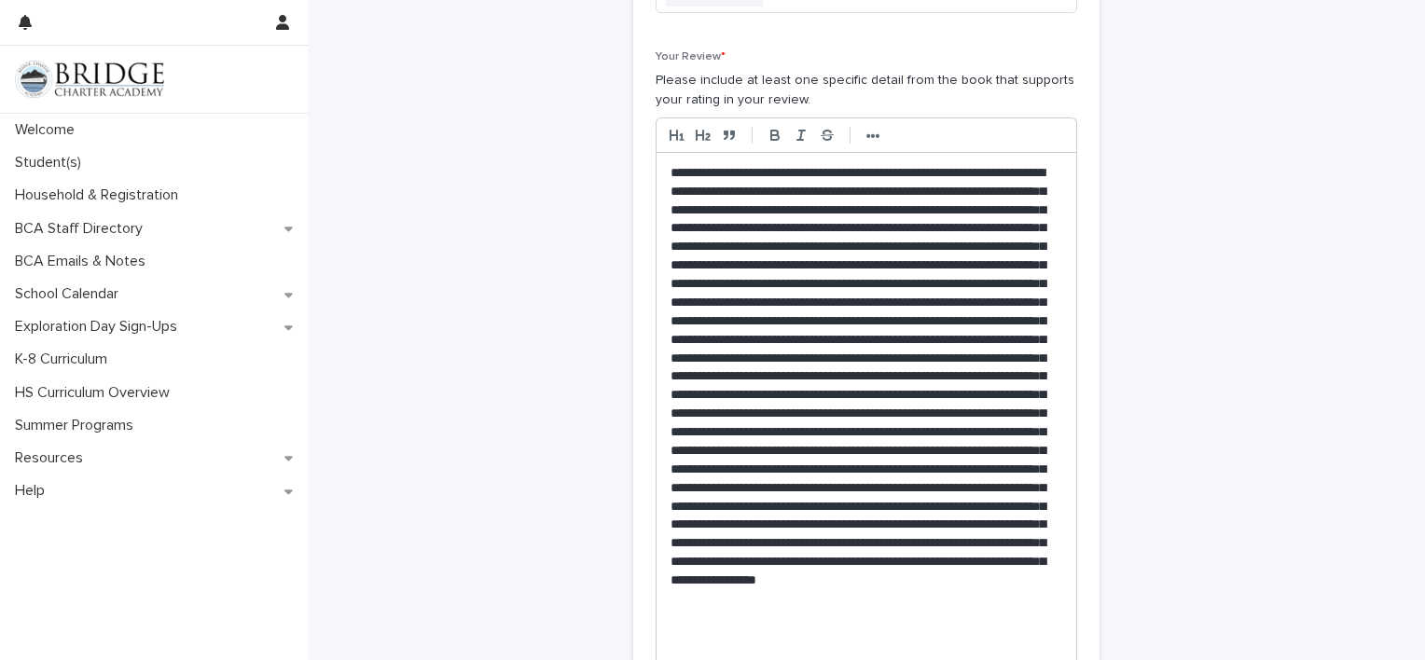
scroll to position [383, 0]
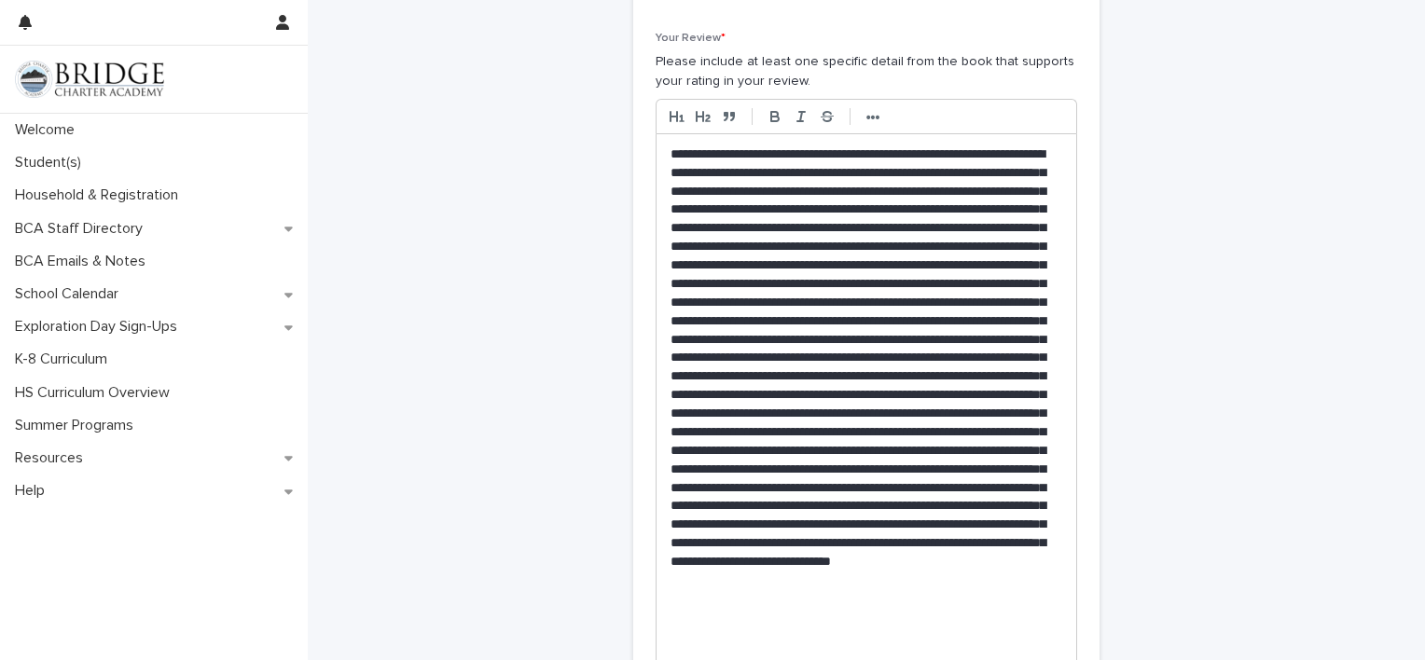
click at [697, 537] on p at bounding box center [867, 404] width 392 height 519
click at [752, 648] on p at bounding box center [867, 404] width 392 height 519
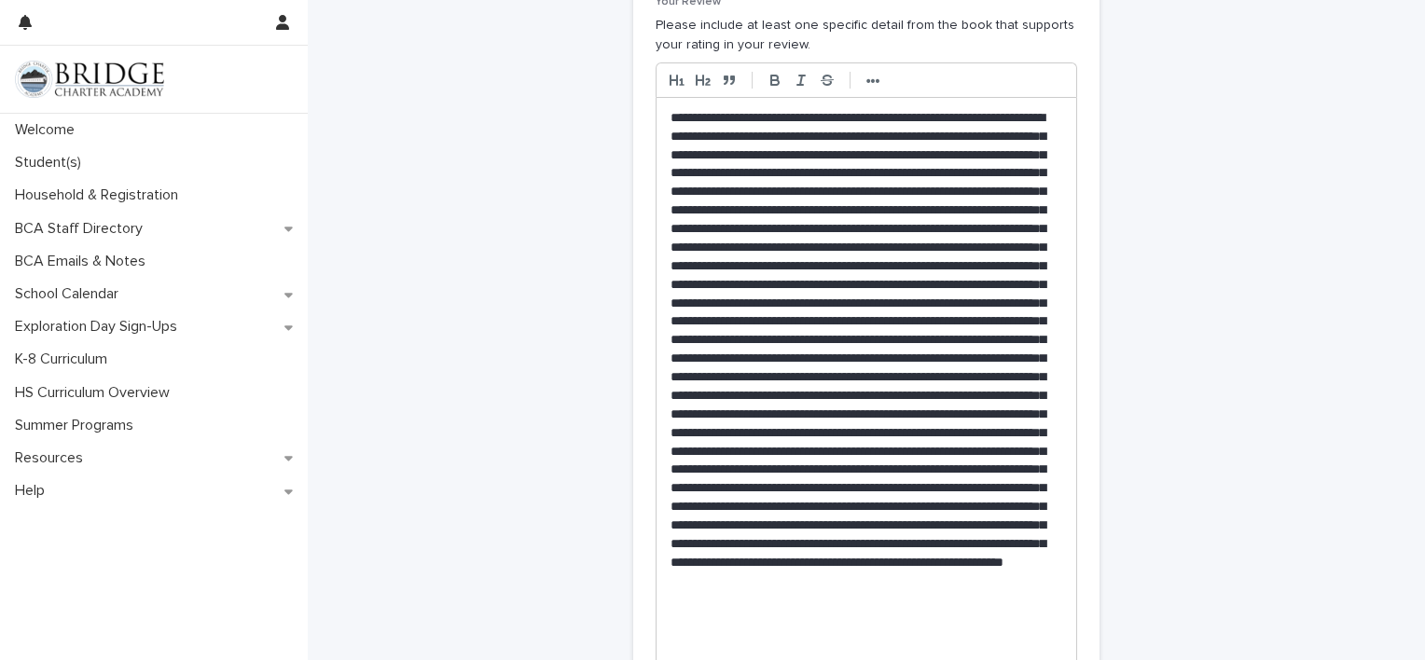
scroll to position [438, 0]
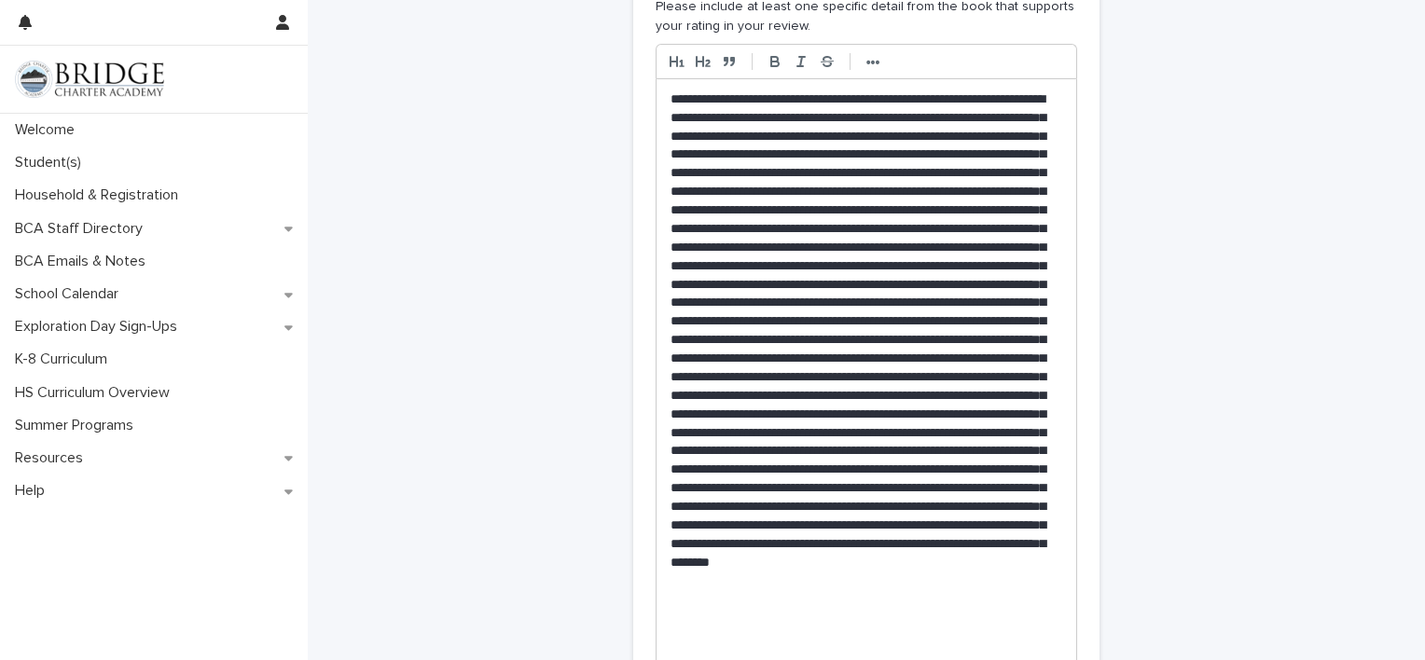
click at [824, 653] on p at bounding box center [867, 377] width 392 height 574
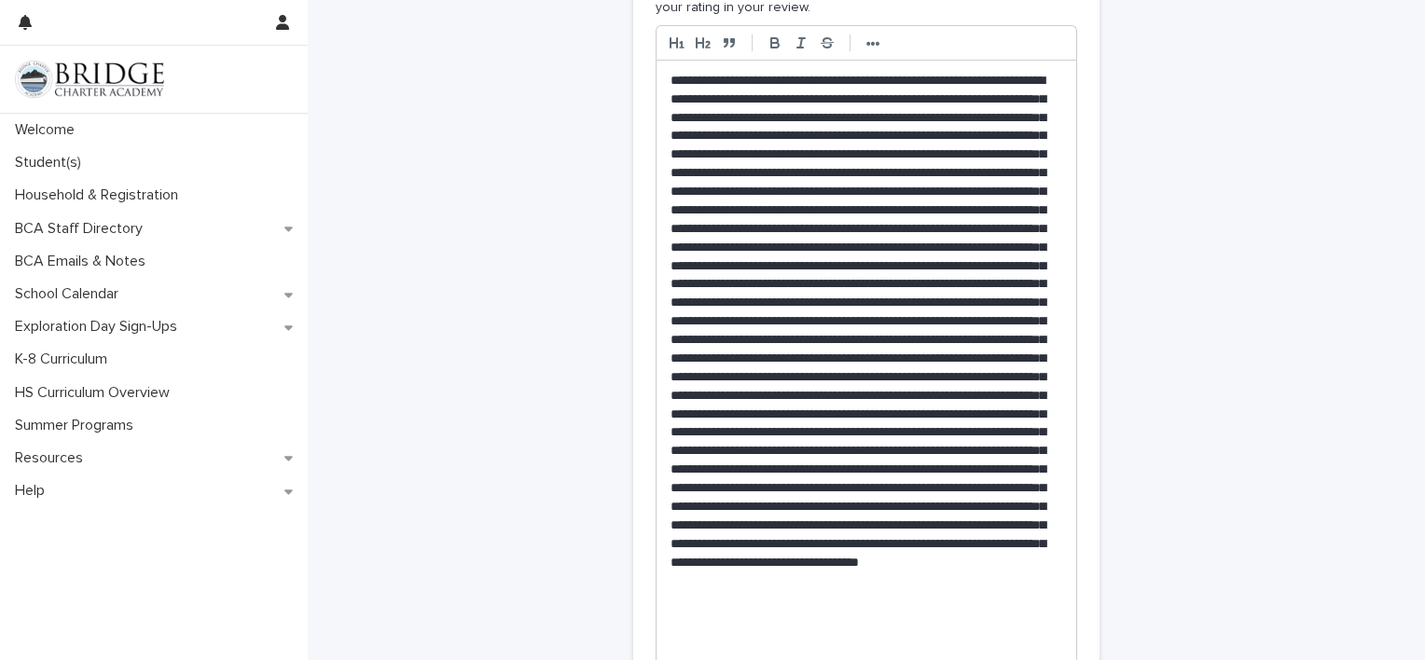
scroll to position [476, 0]
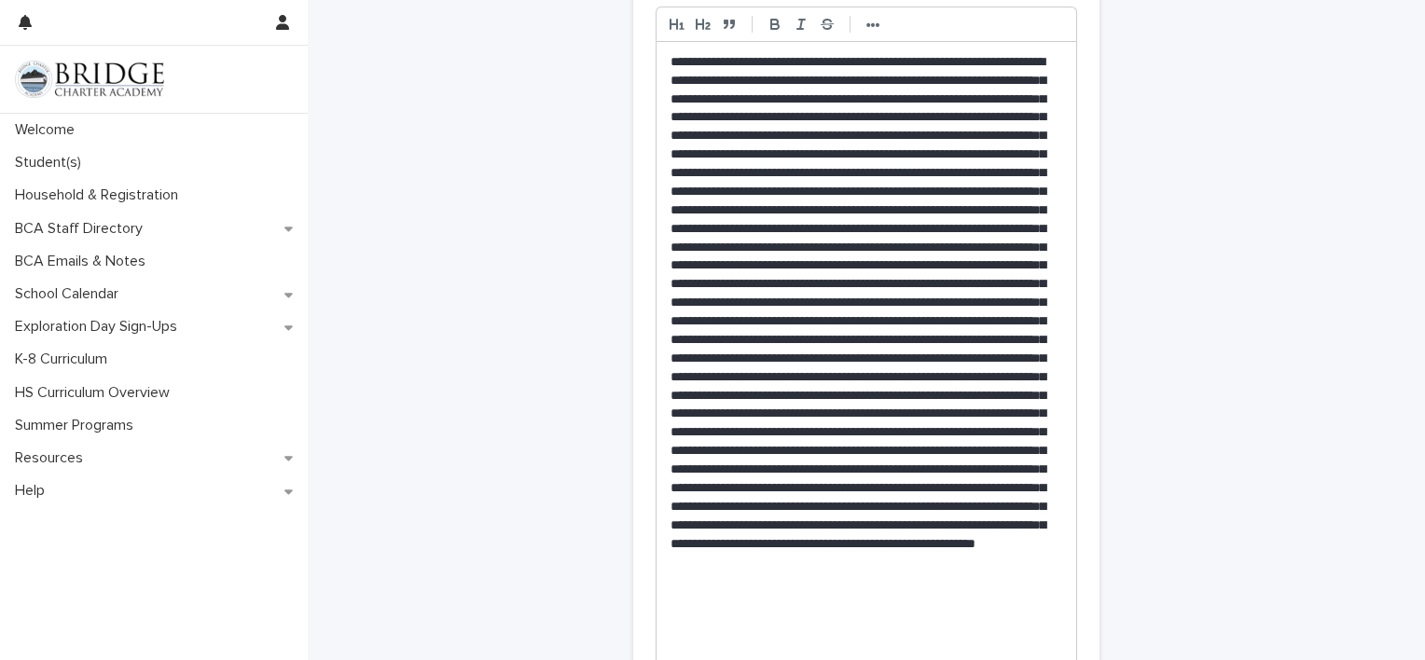
click at [809, 649] on p at bounding box center [867, 359] width 392 height 612
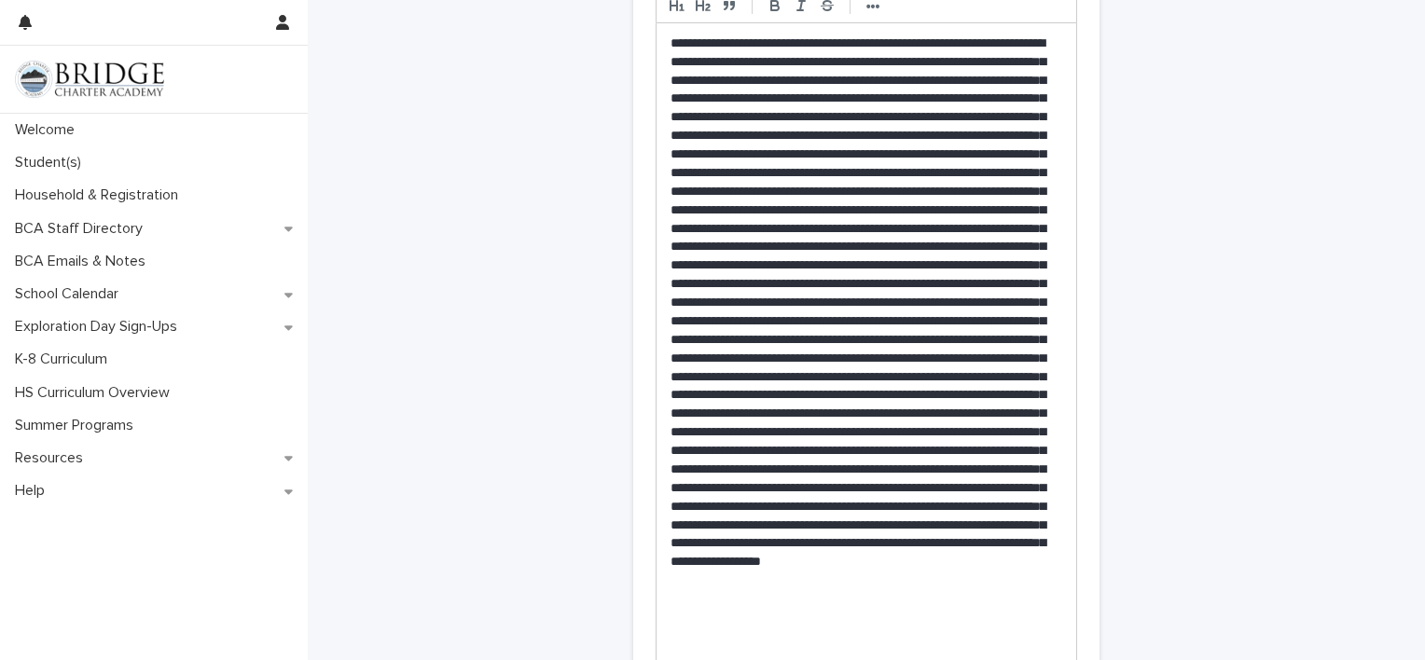
scroll to position [513, 0]
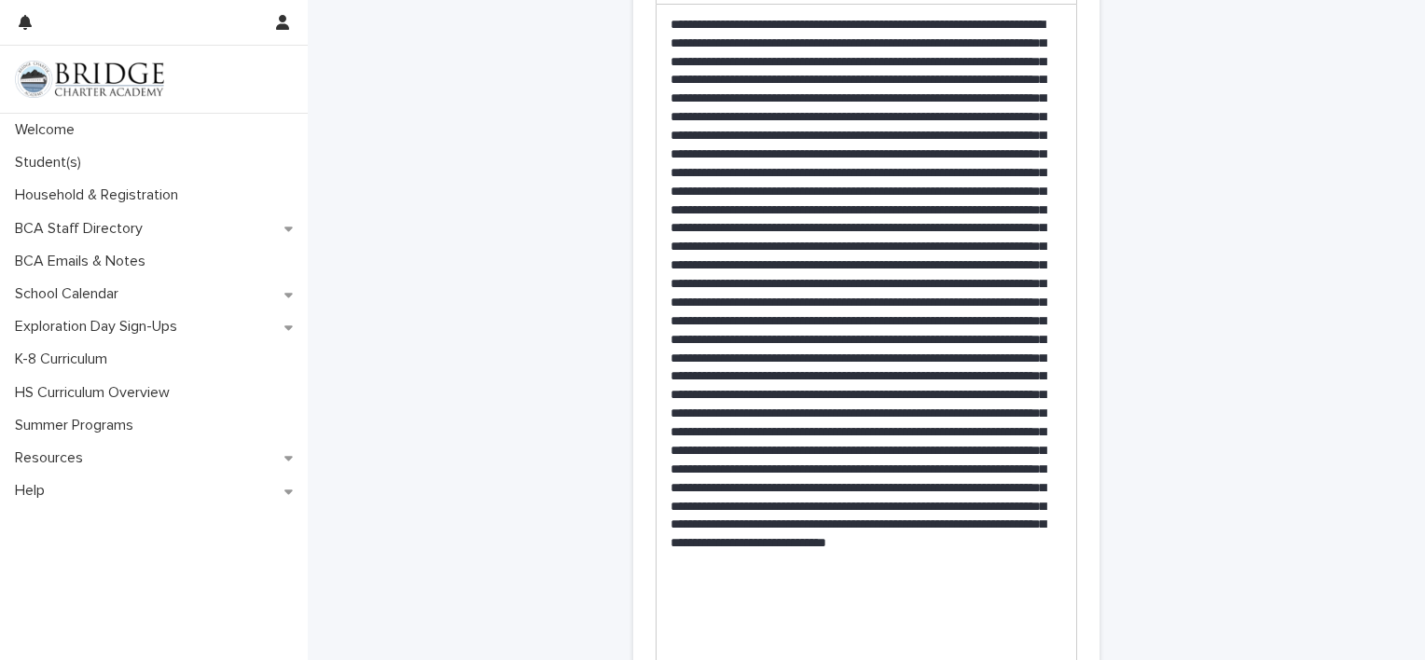
click at [809, 649] on p at bounding box center [867, 340] width 392 height 649
click at [895, 654] on p at bounding box center [867, 331] width 392 height 668
click at [899, 653] on p at bounding box center [867, 331] width 392 height 668
click at [891, 650] on p at bounding box center [867, 331] width 392 height 668
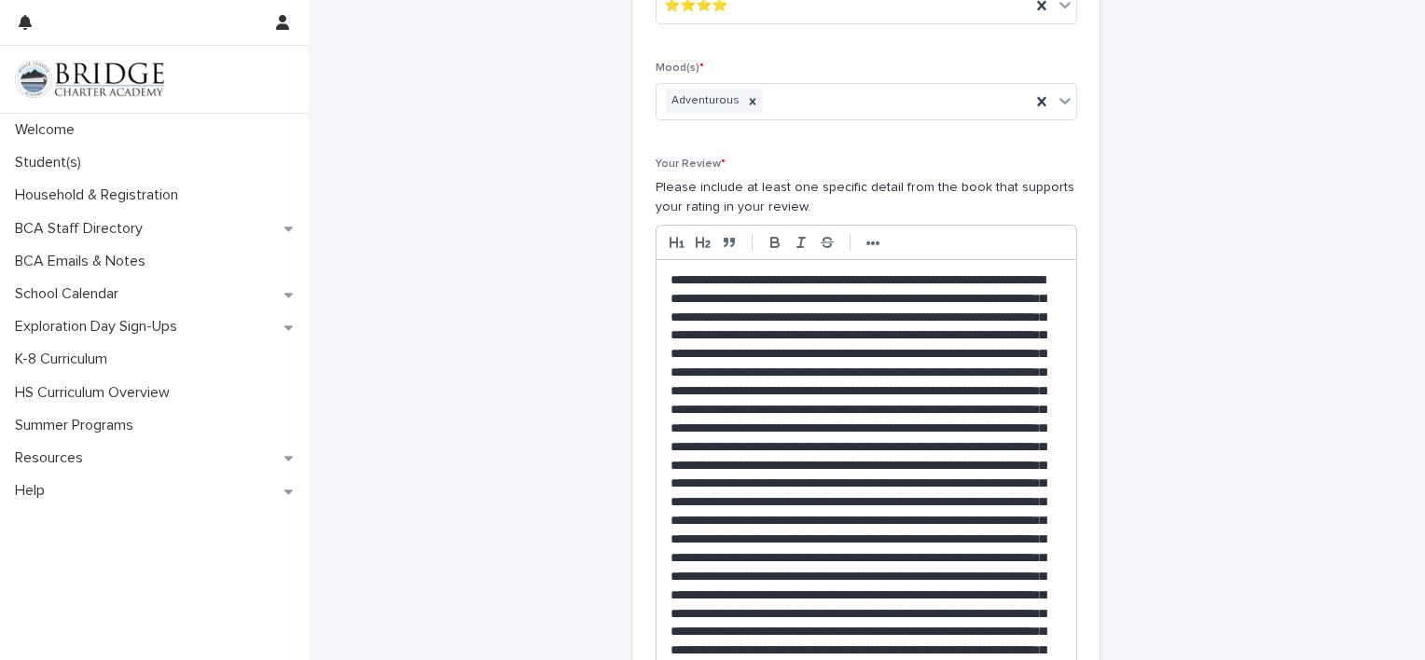
scroll to position [251, 0]
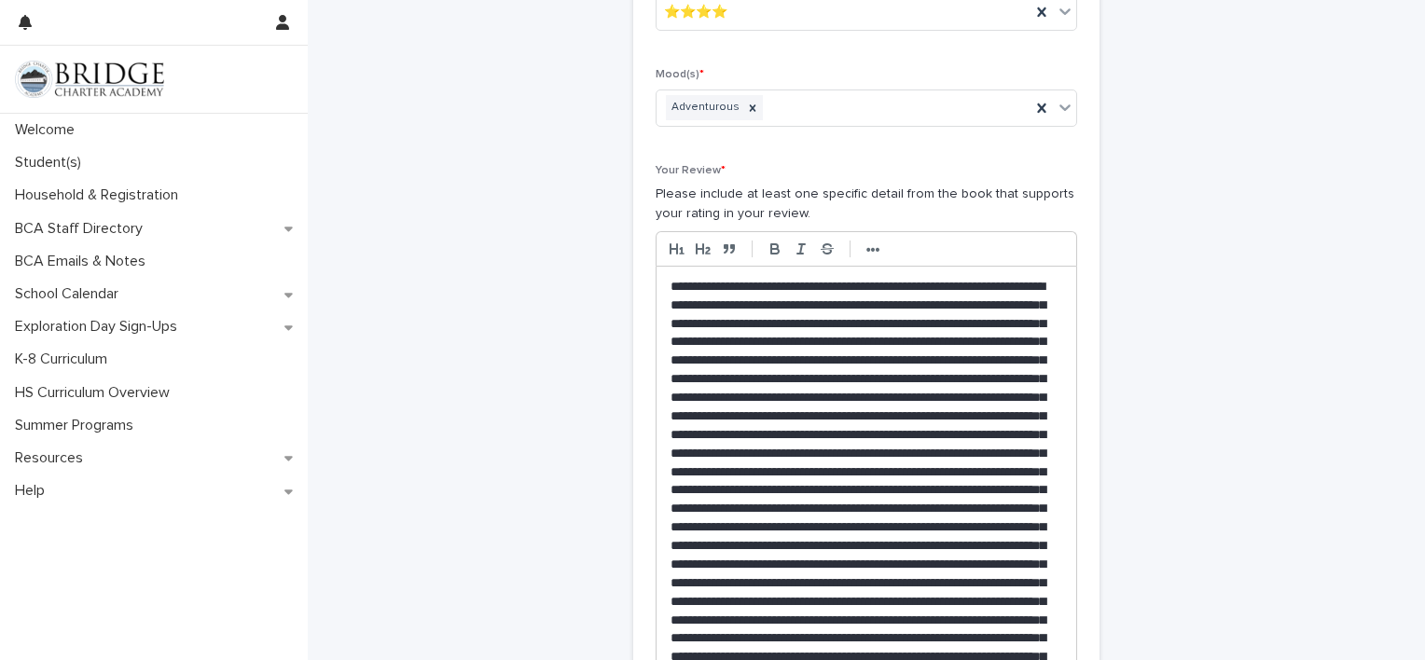
click at [795, 452] on p at bounding box center [867, 648] width 392 height 741
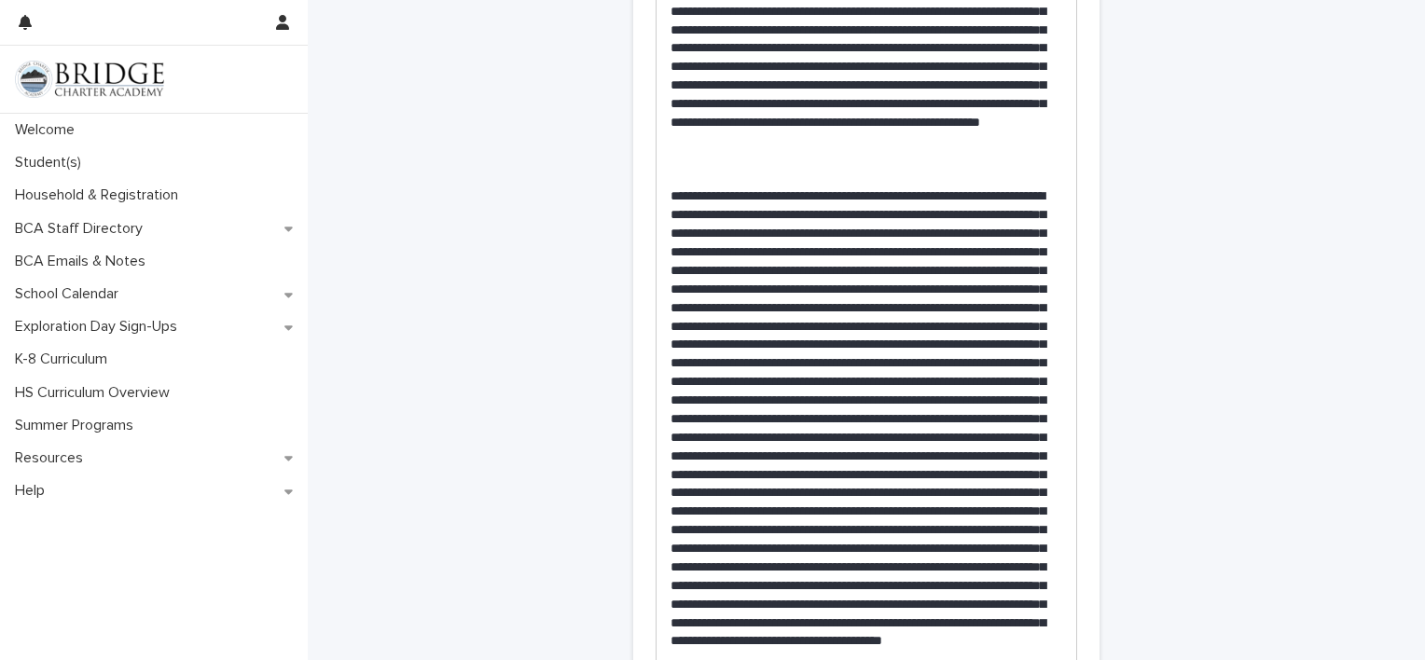
scroll to position [572, 0]
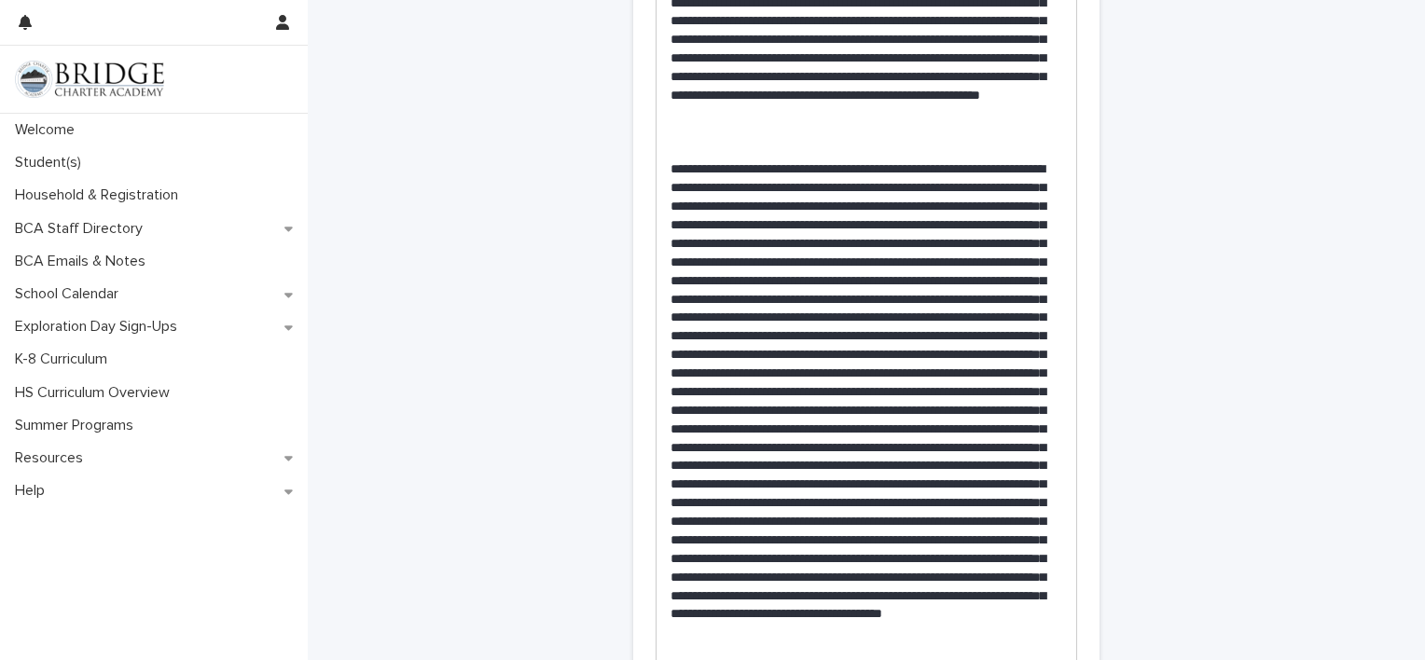
click at [942, 425] on p at bounding box center [867, 447] width 392 height 574
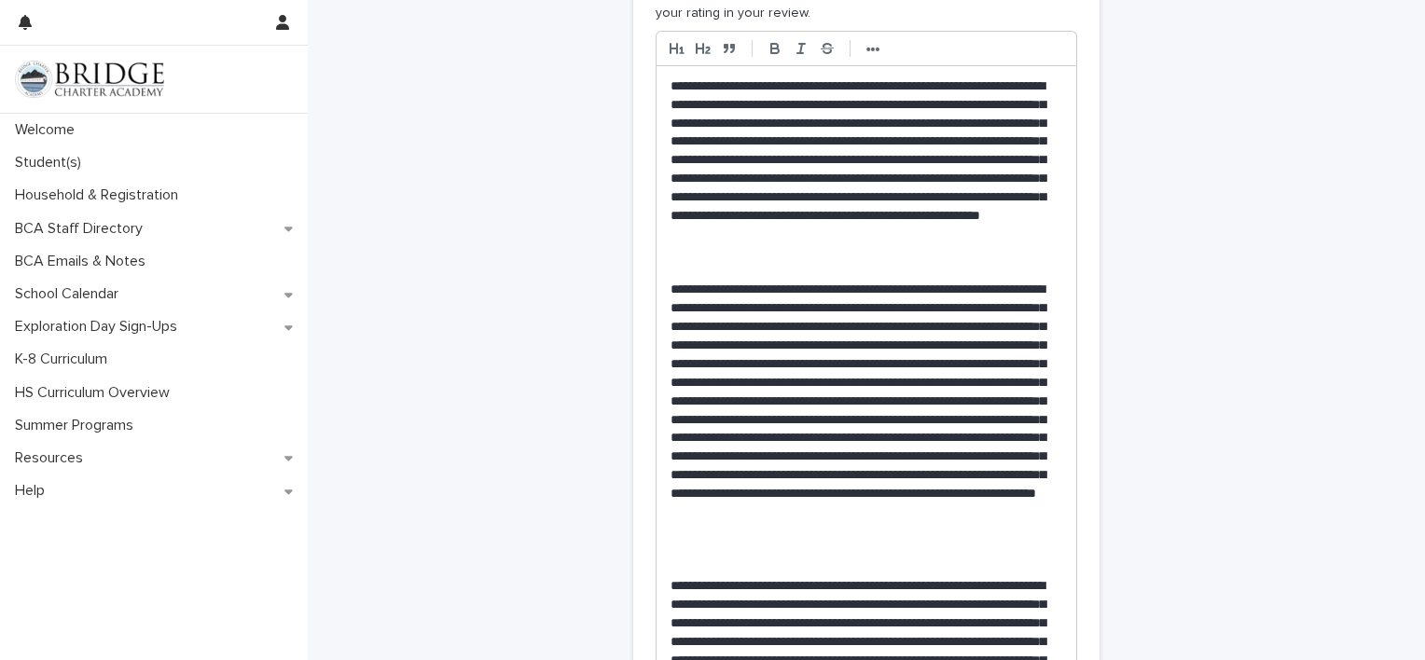
scroll to position [696, 0]
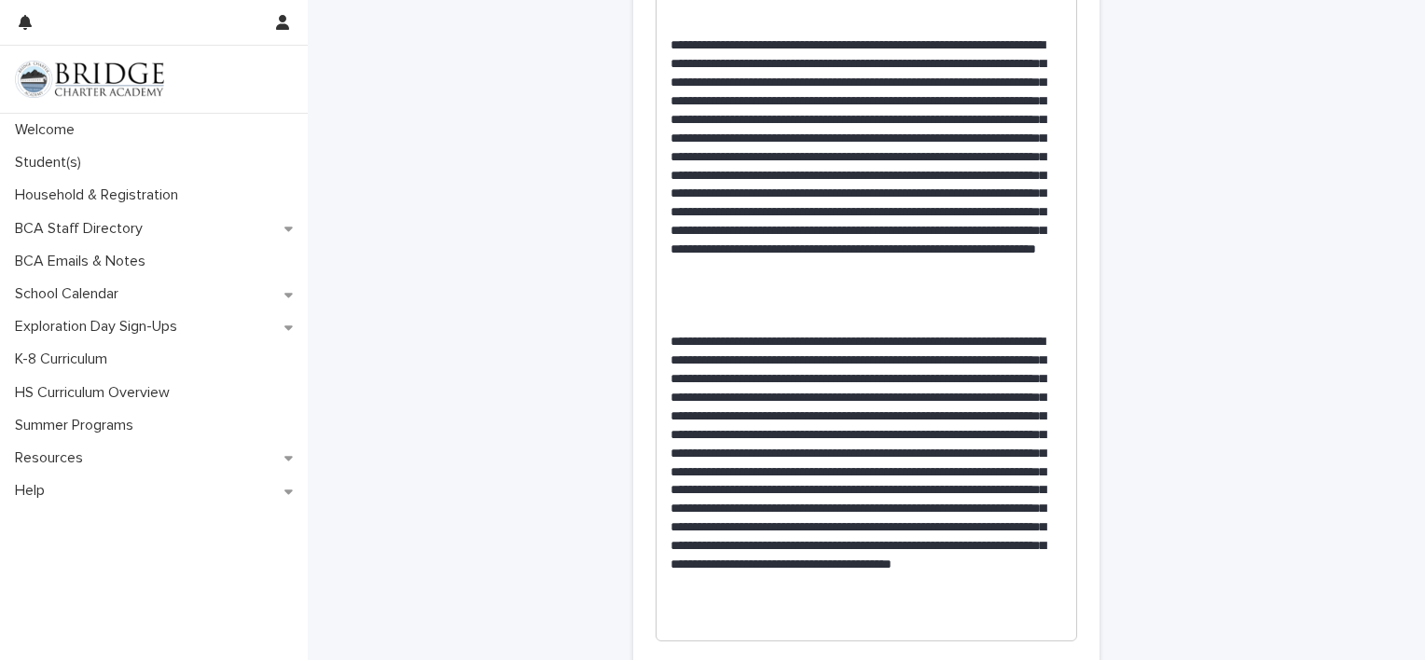
click at [716, 546] on p "**********" at bounding box center [867, 481] width 392 height 297
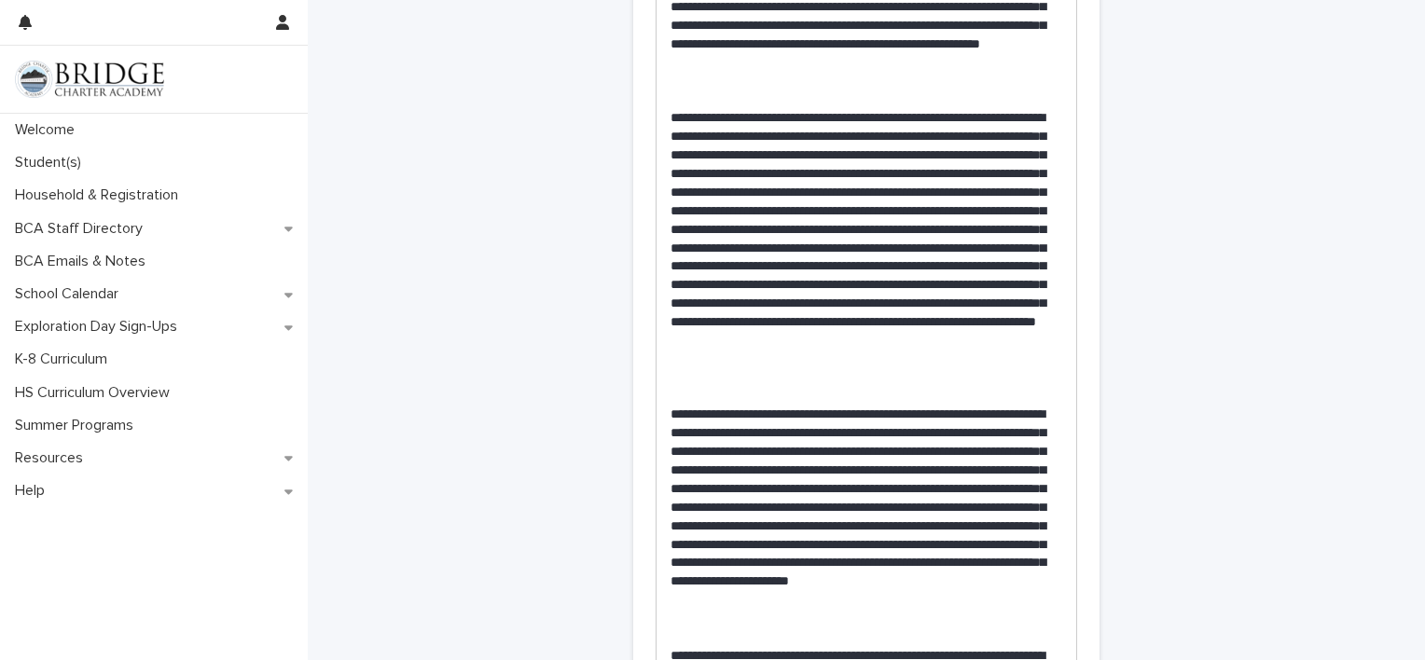
scroll to position [940, 0]
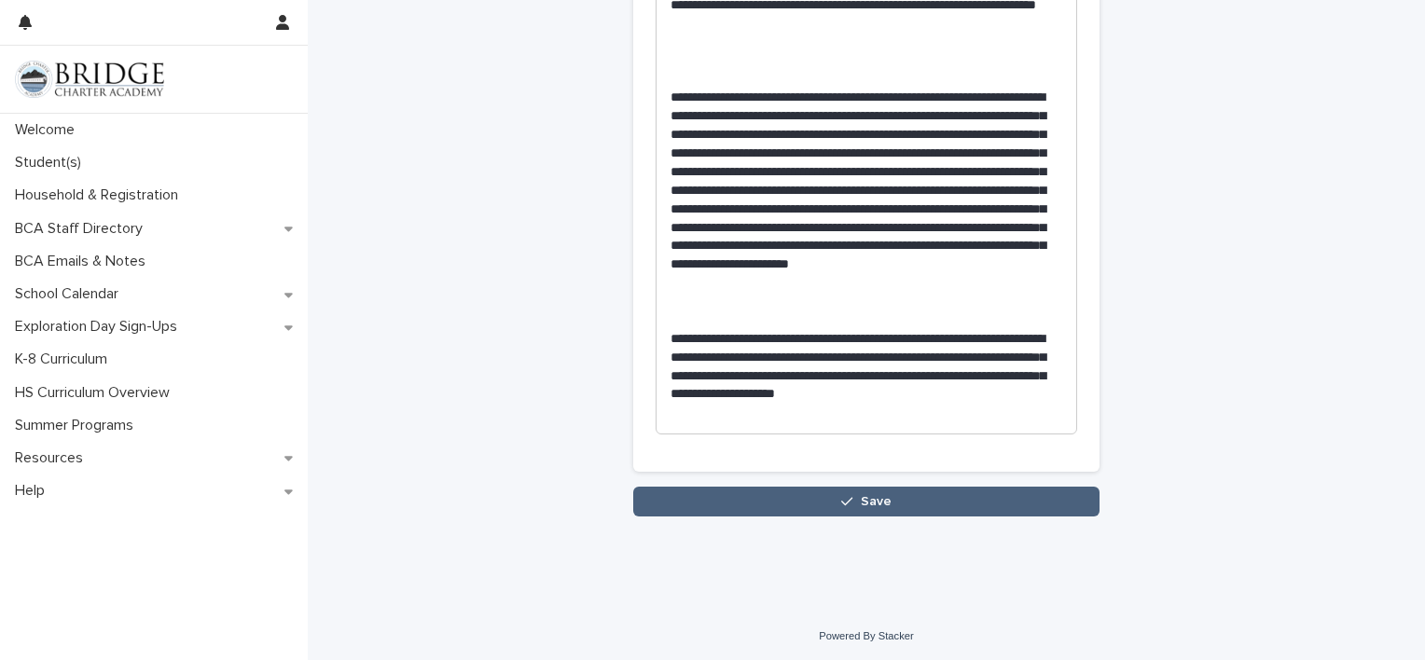
click at [948, 496] on button "Save" at bounding box center [866, 502] width 466 height 30
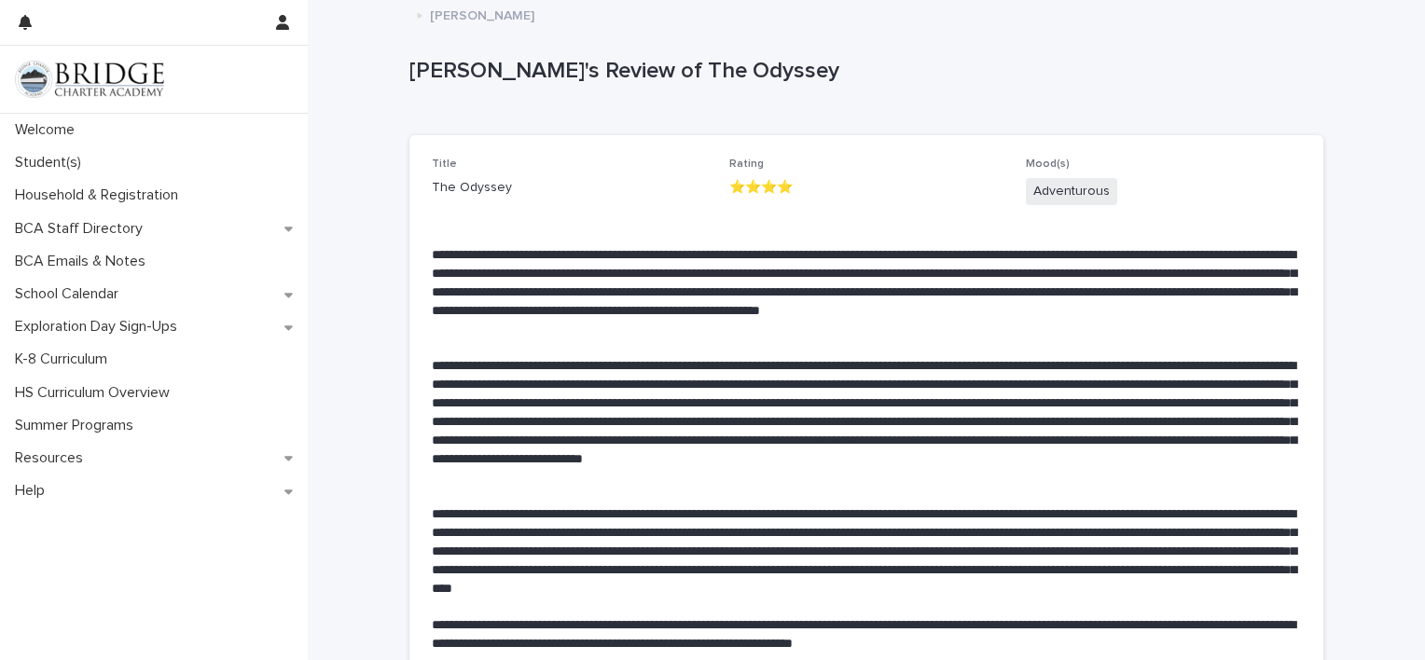
click at [440, 11] on p "[PERSON_NAME]" at bounding box center [482, 14] width 104 height 21
click at [442, 15] on p "[PERSON_NAME]" at bounding box center [482, 14] width 104 height 21
click at [124, 154] on div "Student(s)" at bounding box center [154, 162] width 308 height 33
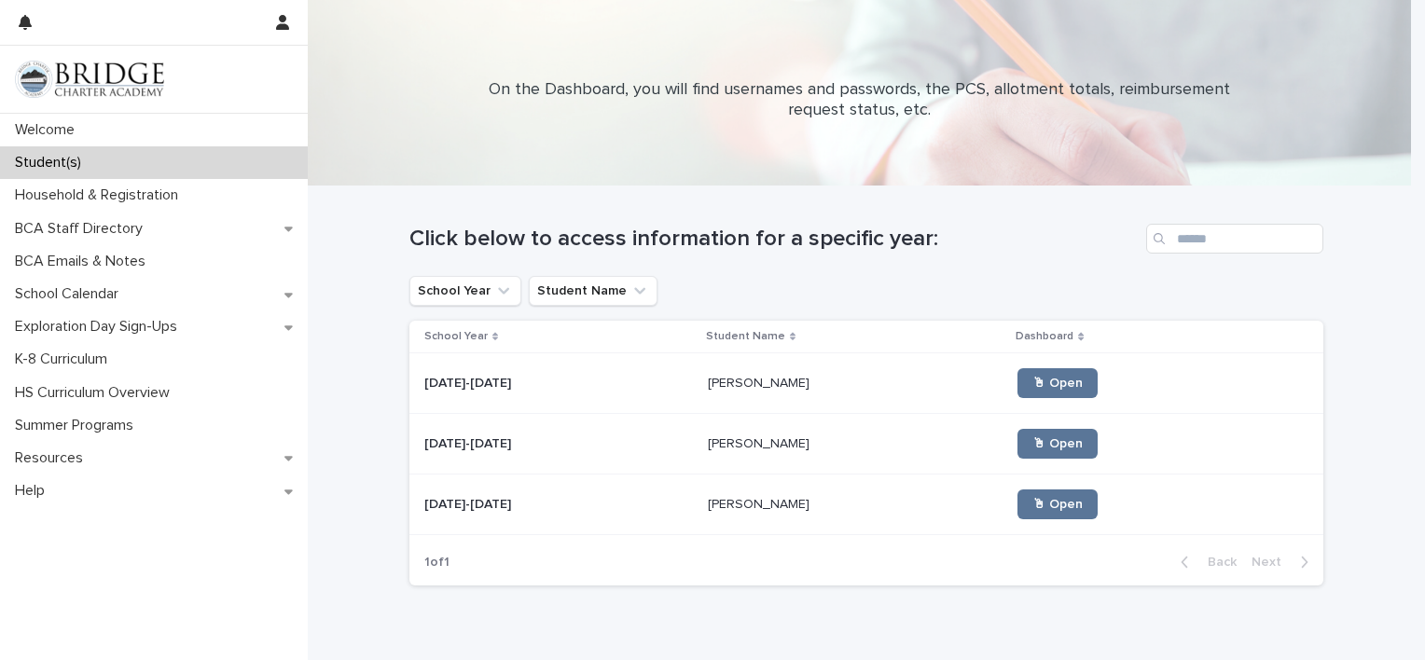
click at [835, 388] on p at bounding box center [856, 384] width 296 height 16
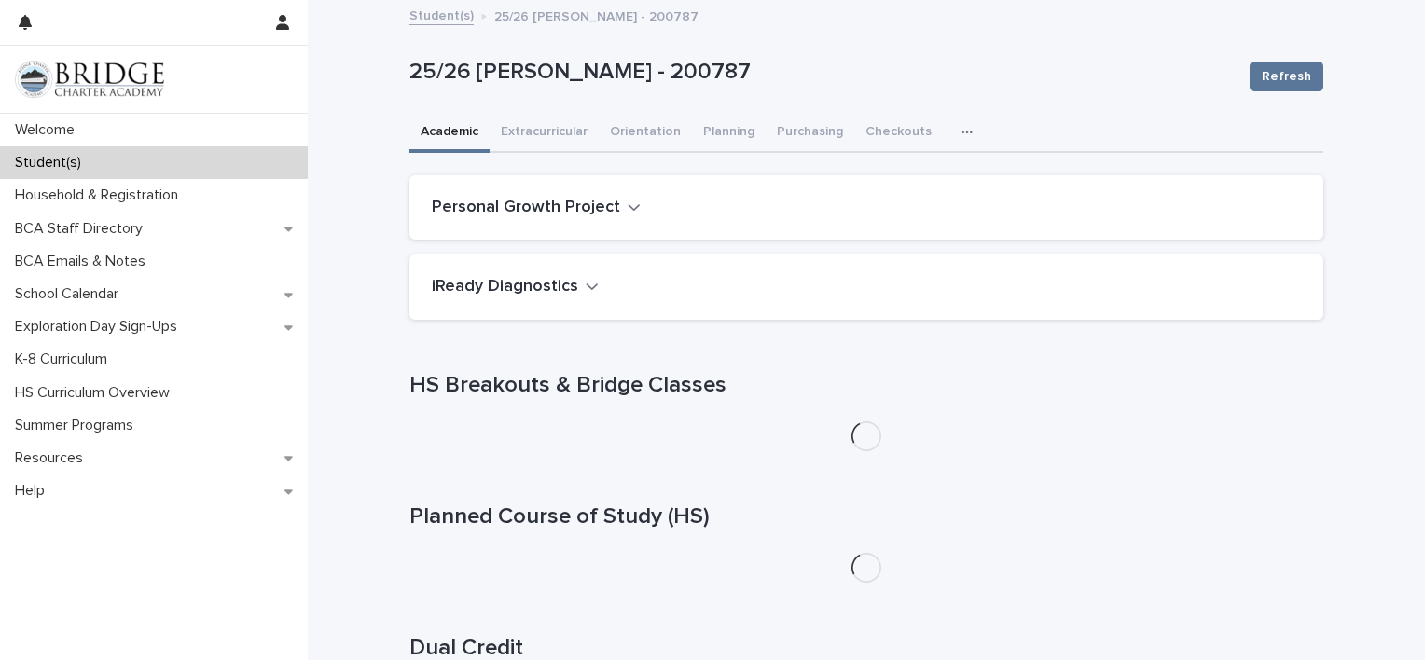
click at [961, 134] on icon "button" at bounding box center [966, 132] width 11 height 13
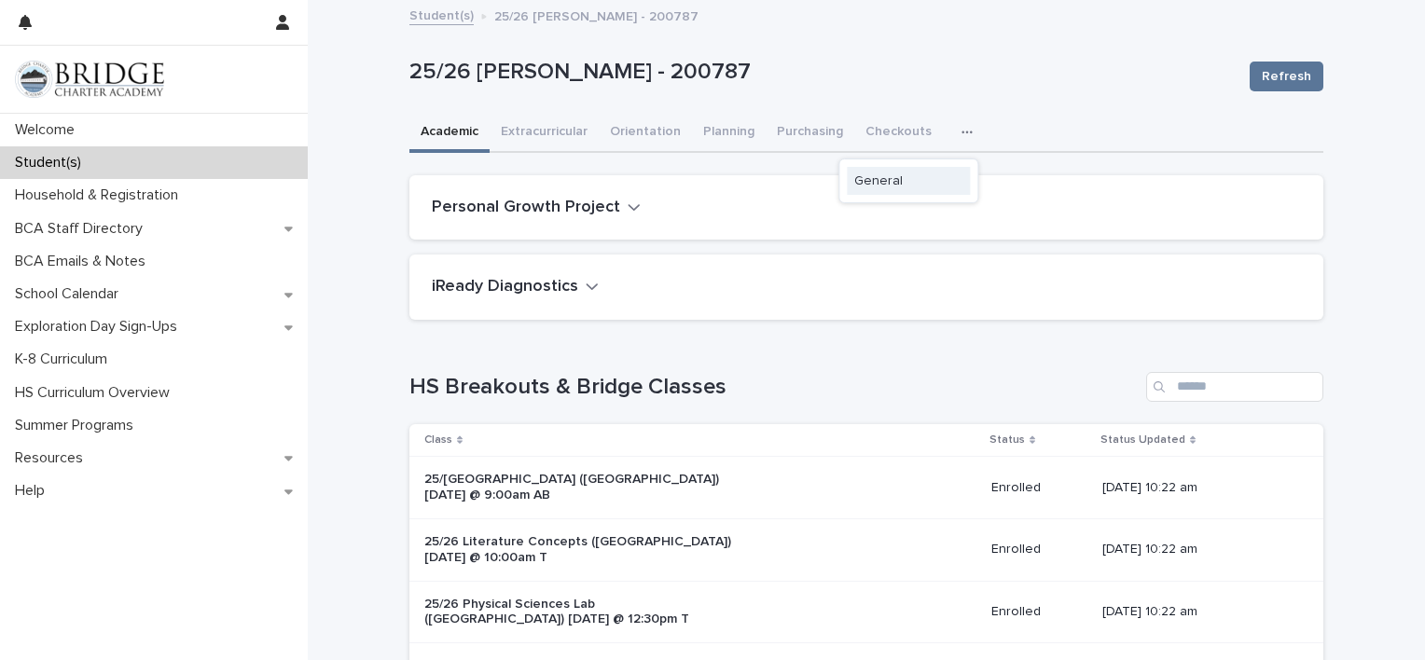
click at [872, 175] on span "General" at bounding box center [878, 180] width 48 height 13
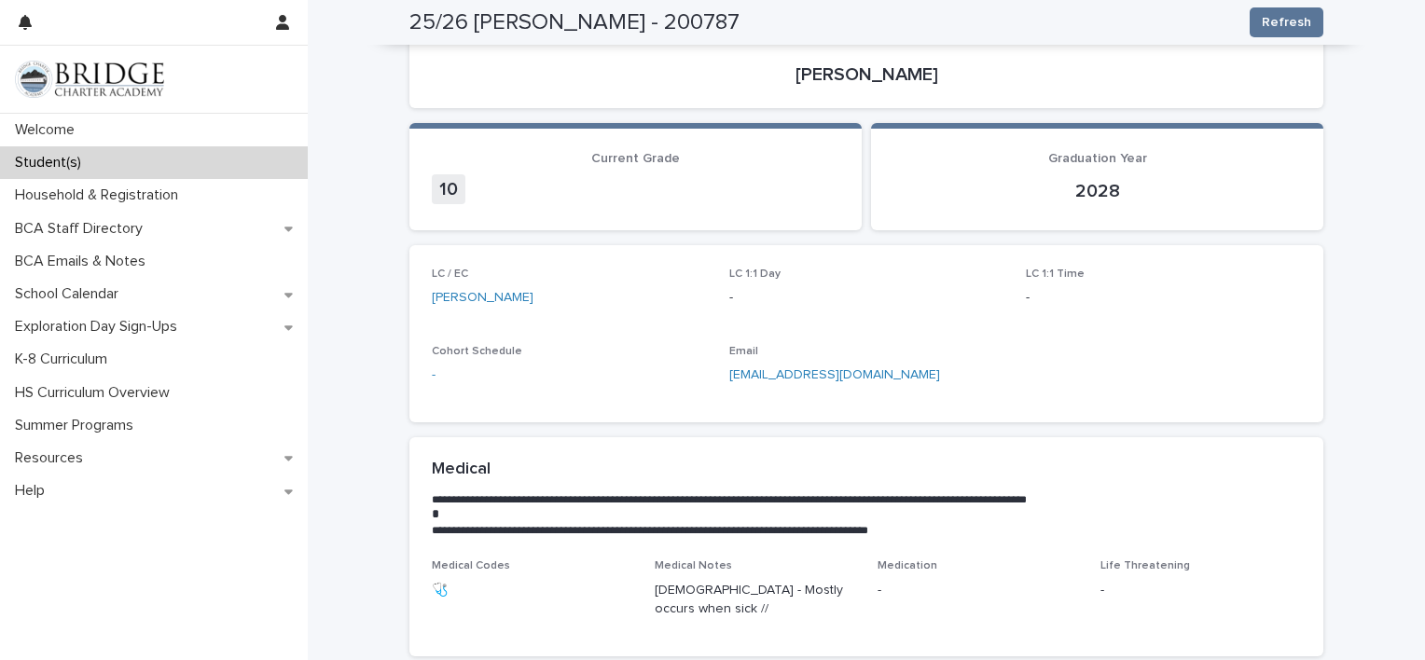
scroll to position [138, 0]
